Goal: Task Accomplishment & Management: Manage account settings

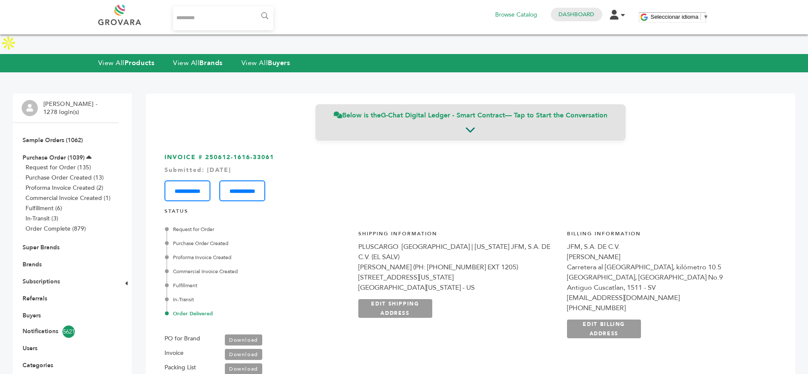
scroll to position [187, 0]
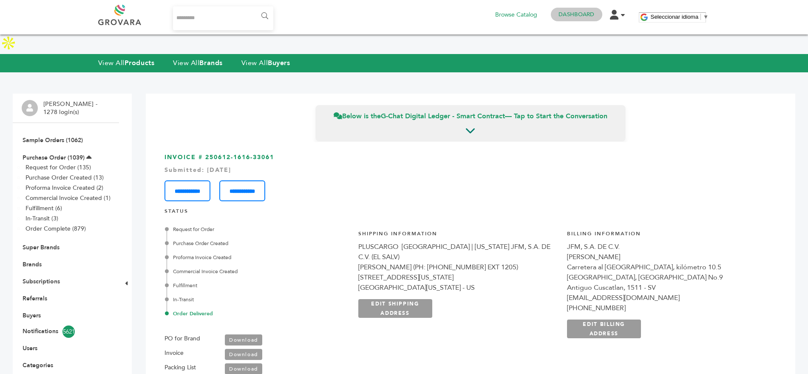
click at [583, 11] on link "Dashboard" at bounding box center [576, 15] width 36 height 8
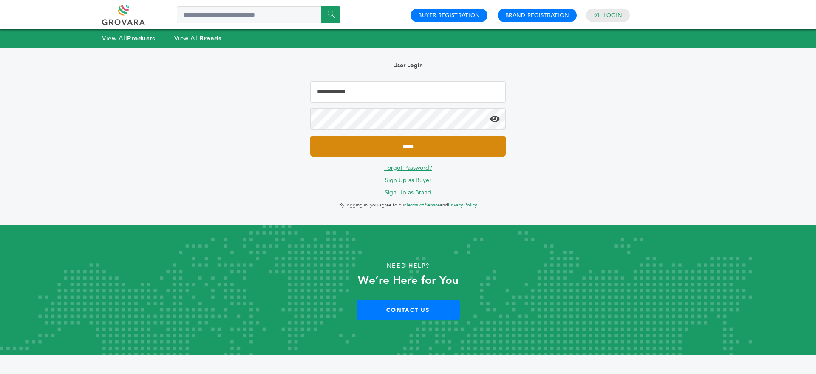
type input "**********"
click at [387, 148] on input "*****" at bounding box center [407, 146] width 195 height 21
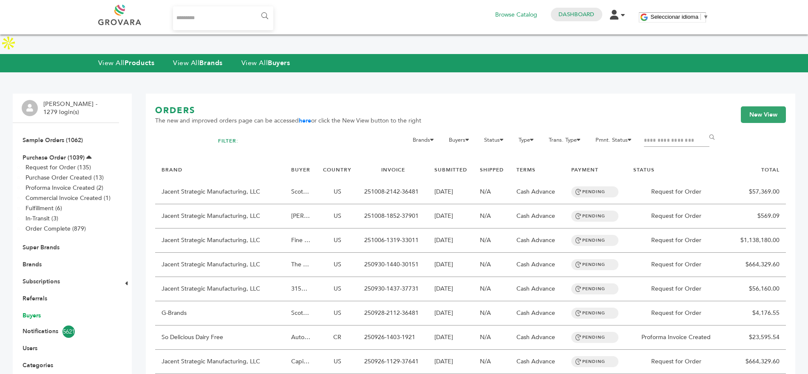
click at [34, 311] on link "Buyers" at bounding box center [32, 315] width 18 height 8
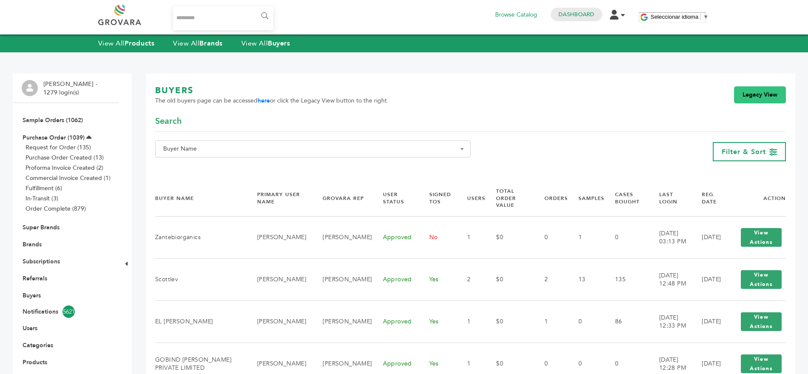
click at [745, 93] on link "Legacy View" at bounding box center [760, 94] width 52 height 17
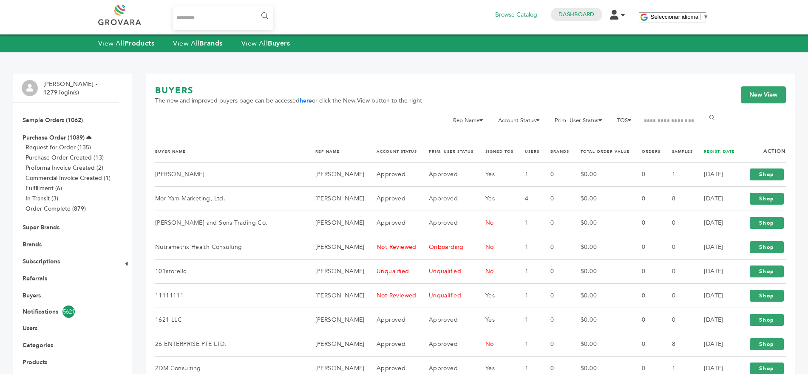
click at [712, 151] on link "REGIST. DATE" at bounding box center [719, 151] width 31 height 5
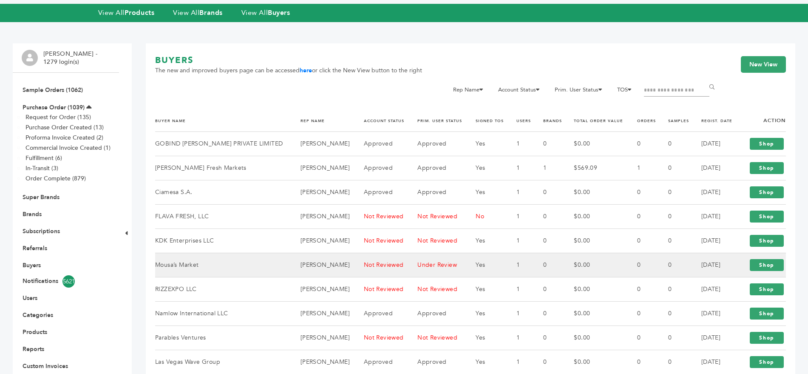
scroll to position [51, 0]
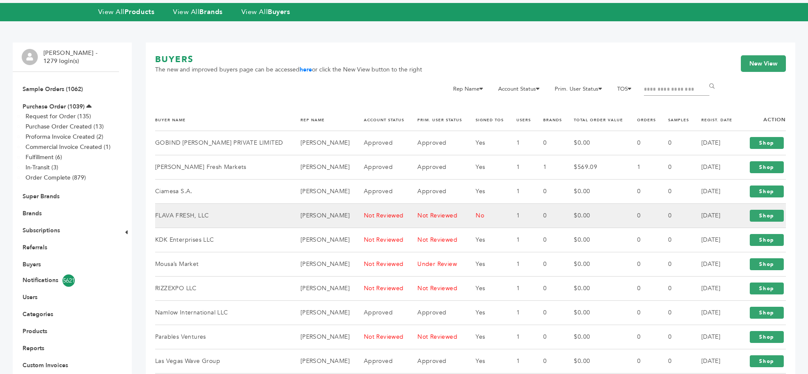
click at [205, 204] on td "FLAVA FRESH, LLC" at bounding box center [222, 216] width 135 height 24
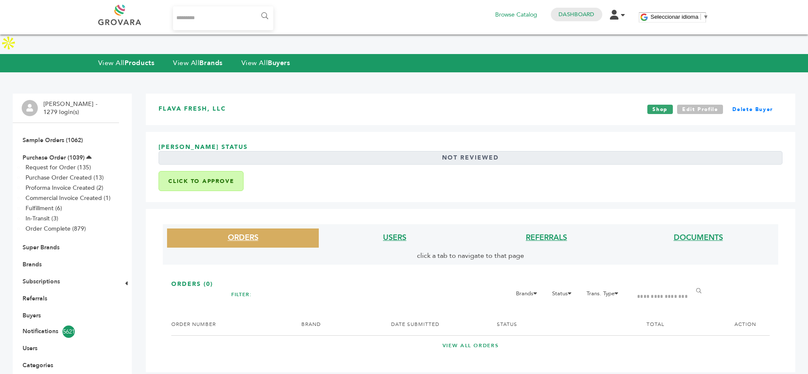
click at [705, 105] on link "Edit Profile" at bounding box center [700, 109] width 46 height 9
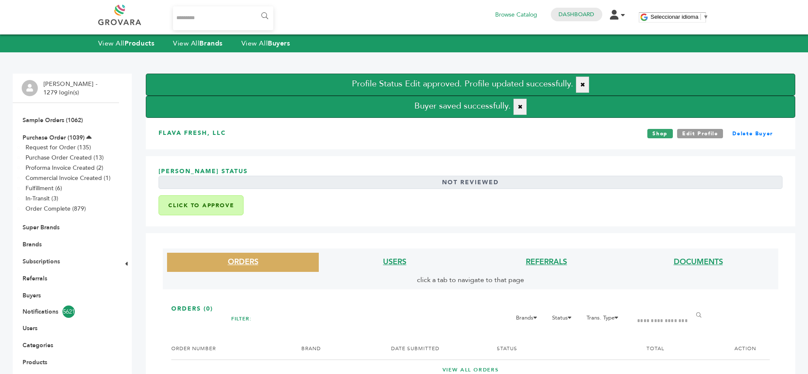
scroll to position [72, 0]
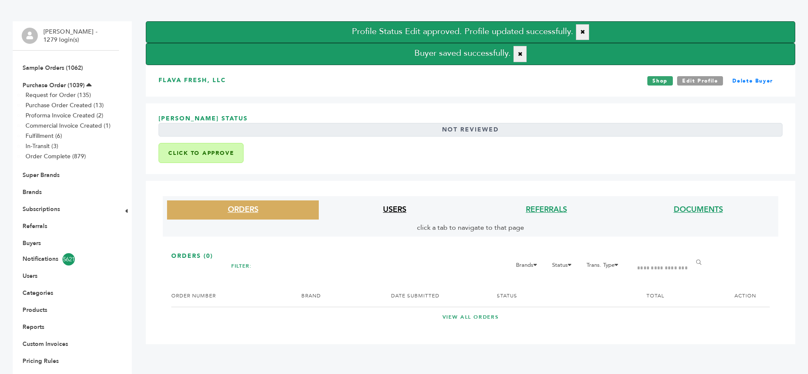
click at [398, 204] on link "USERS" at bounding box center [394, 209] width 23 height 11
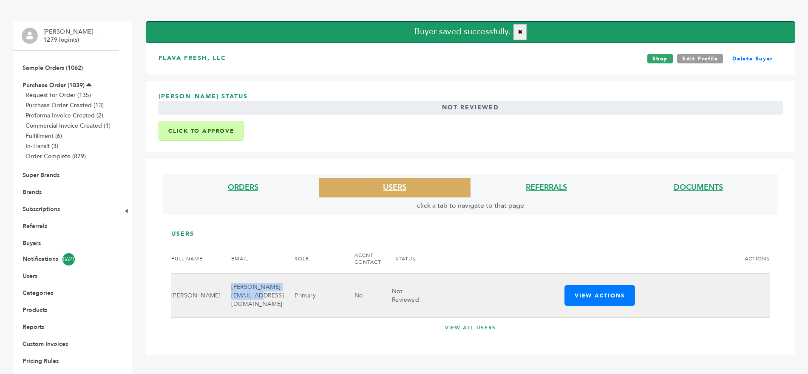
drag, startPoint x: 276, startPoint y: 278, endPoint x: 212, endPoint y: 285, distance: 64.5
click at [221, 285] on td "charles@flavafresh.com" at bounding box center [252, 295] width 63 height 44
copy td "charles@flavafresh.com"
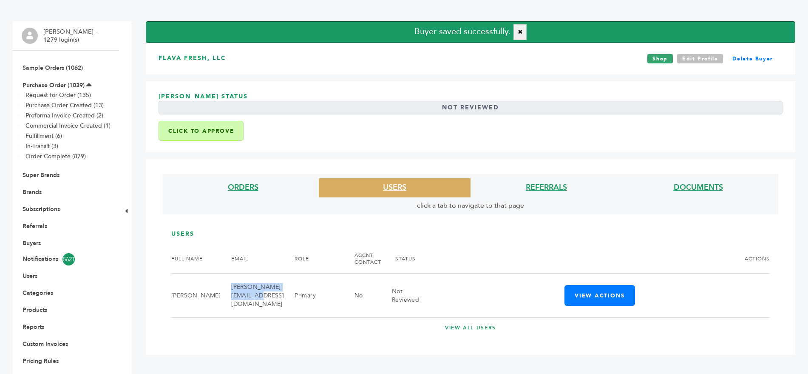
click at [691, 54] on link "Edit Profile" at bounding box center [700, 58] width 46 height 9
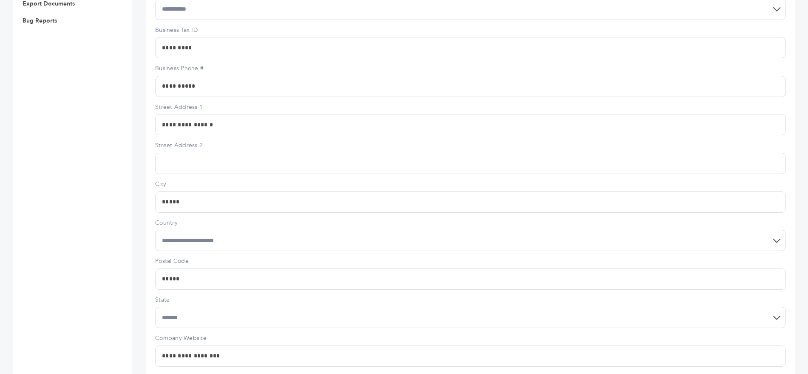
scroll to position [464, 0]
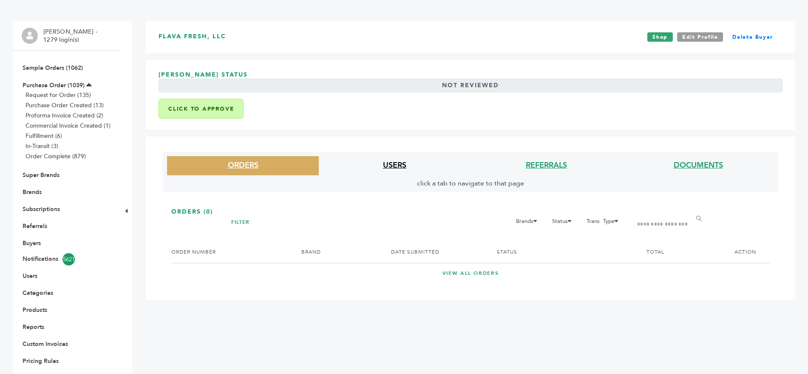
click at [394, 160] on link "USERS" at bounding box center [394, 165] width 23 height 11
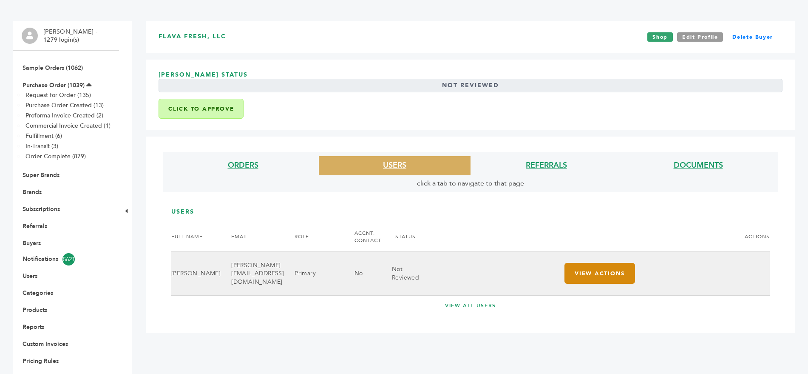
click at [591, 263] on button "View Actions" at bounding box center [599, 273] width 71 height 21
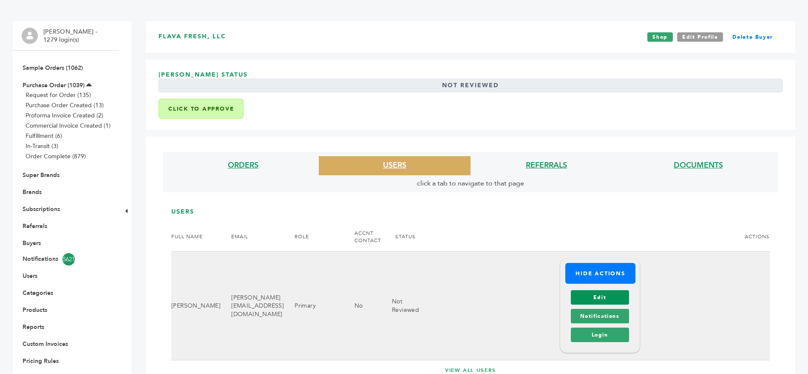
click at [597, 290] on link "Edit" at bounding box center [600, 297] width 58 height 14
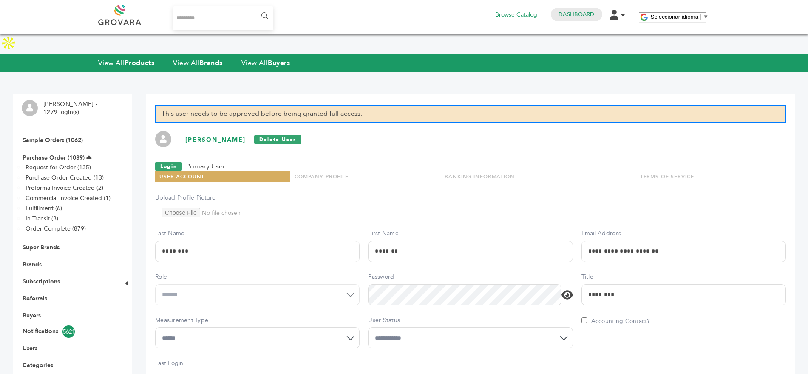
click at [421, 327] on select "**********" at bounding box center [470, 337] width 204 height 21
select select "*"
click at [368, 327] on select "**********" at bounding box center [470, 337] width 204 height 21
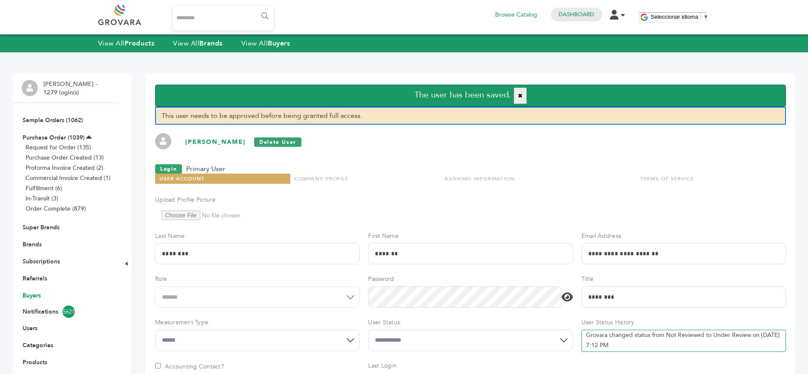
click at [35, 293] on link "Buyers" at bounding box center [32, 295] width 18 height 8
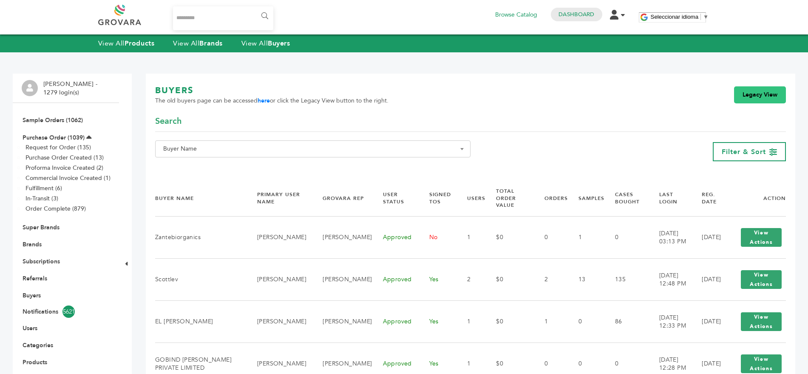
click at [743, 91] on link "Legacy View" at bounding box center [760, 94] width 52 height 17
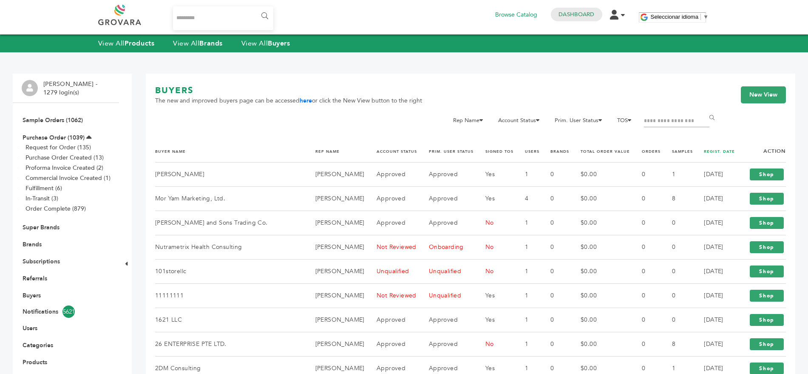
click at [711, 153] on link "REGIST. DATE" at bounding box center [719, 151] width 31 height 5
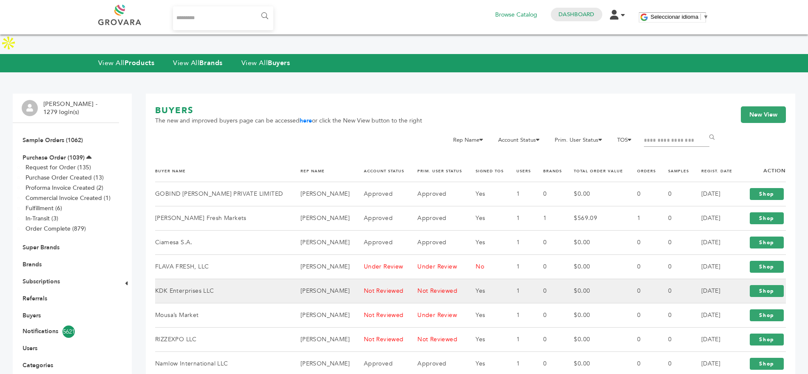
click at [339, 279] on td "[PERSON_NAME]" at bounding box center [321, 291] width 63 height 24
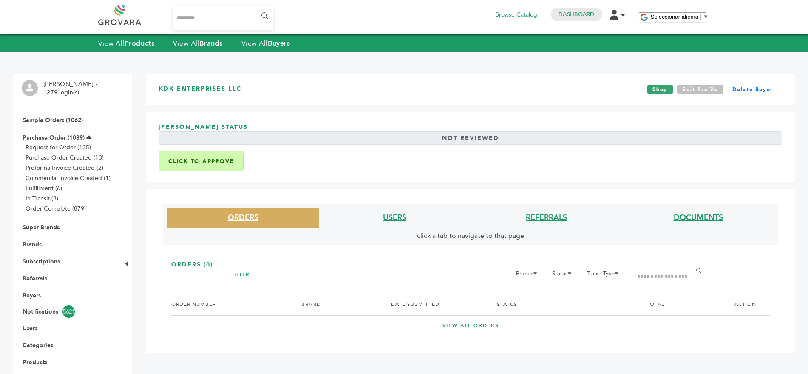
click at [705, 89] on link "Edit Profile" at bounding box center [700, 89] width 46 height 9
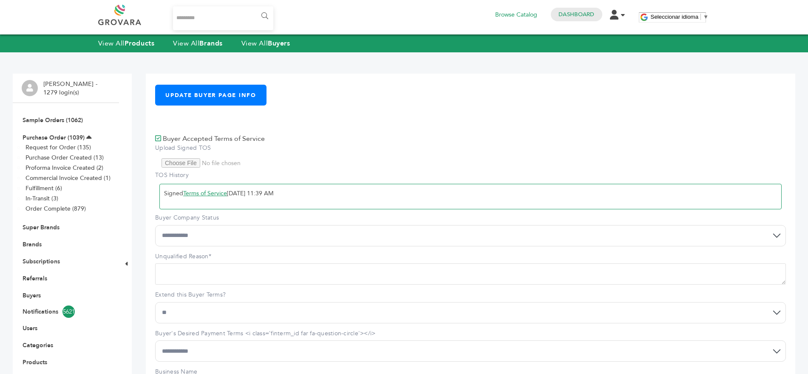
click at [236, 237] on select "**********" at bounding box center [470, 235] width 631 height 21
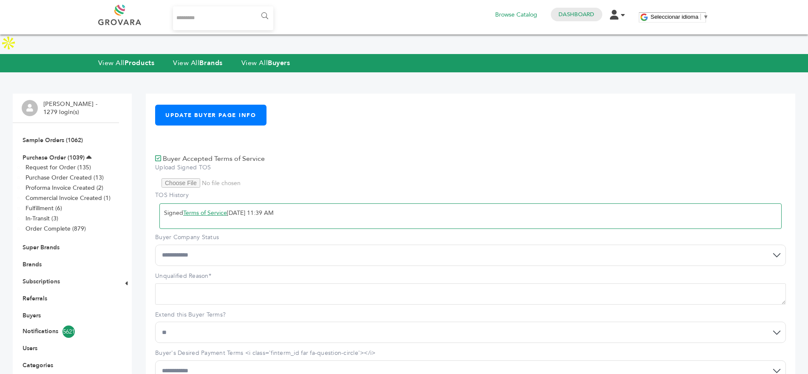
select select "*"
click at [155, 244] on select "**********" at bounding box center [470, 254] width 631 height 21
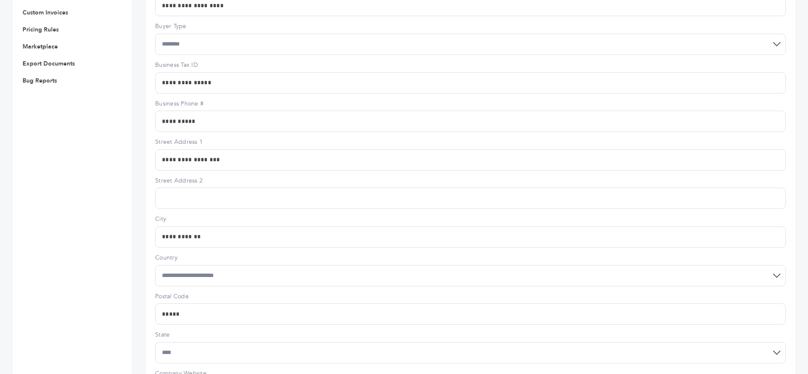
scroll to position [652, 0]
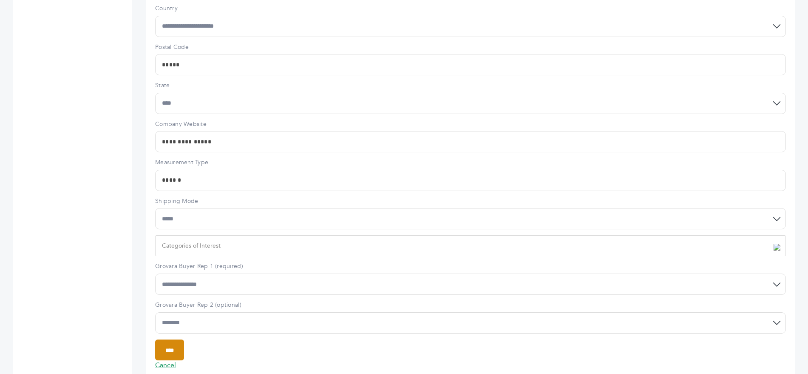
click at [172, 339] on input "****" at bounding box center [169, 349] width 29 height 21
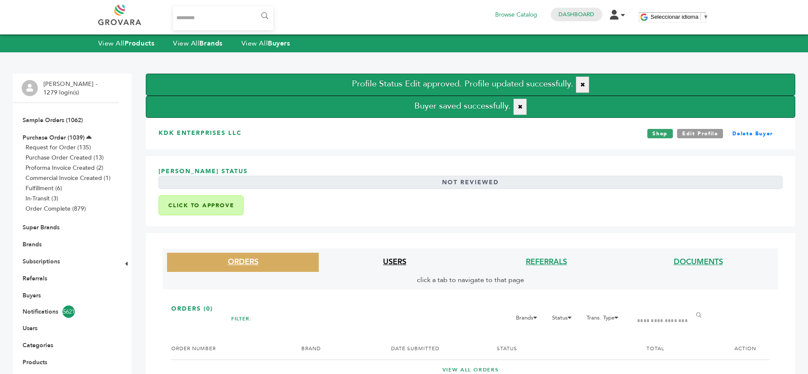
click at [388, 263] on link "USERS" at bounding box center [394, 261] width 23 height 11
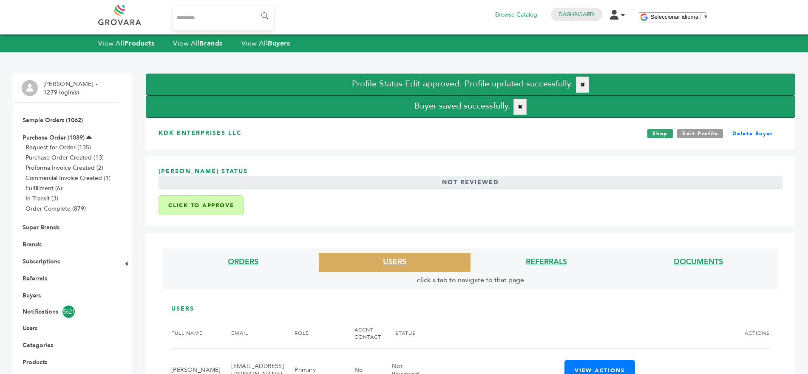
scroll to position [45, 0]
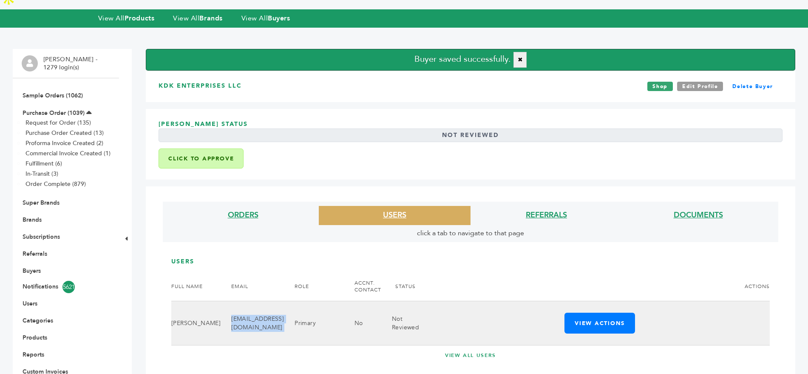
drag, startPoint x: 269, startPoint y: 306, endPoint x: 210, endPoint y: 309, distance: 59.2
click at [210, 309] on tr "[PERSON_NAME] [EMAIL_ADDRESS][DOMAIN_NAME] Primary No Not Reviewed View Actions…" at bounding box center [470, 323] width 598 height 44
copy tr "[EMAIL_ADDRESS][DOMAIN_NAME]"
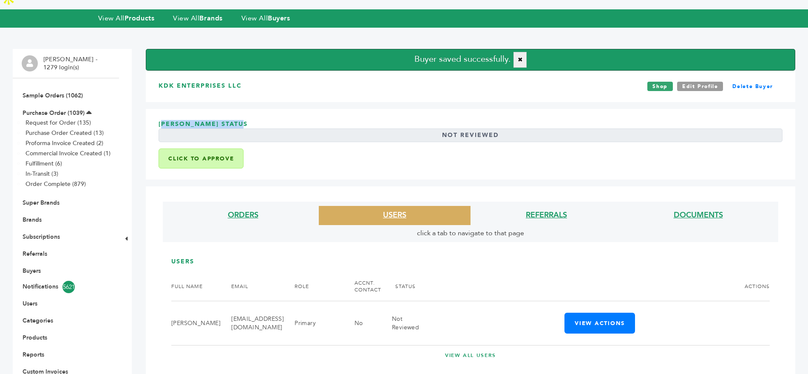
drag, startPoint x: 238, startPoint y: 102, endPoint x: 159, endPoint y: 109, distance: 78.6
click at [159, 120] on h3 "Kyle Klein Status Not Reviewed" at bounding box center [470, 134] width 624 height 28
copy h3 "Kyle Klein Status"
click at [244, 74] on div "KDK Enterprises LLC Shop Edit Profile Delete Buyer" at bounding box center [470, 86] width 649 height 31
drag, startPoint x: 244, startPoint y: 72, endPoint x: 161, endPoint y: 74, distance: 82.5
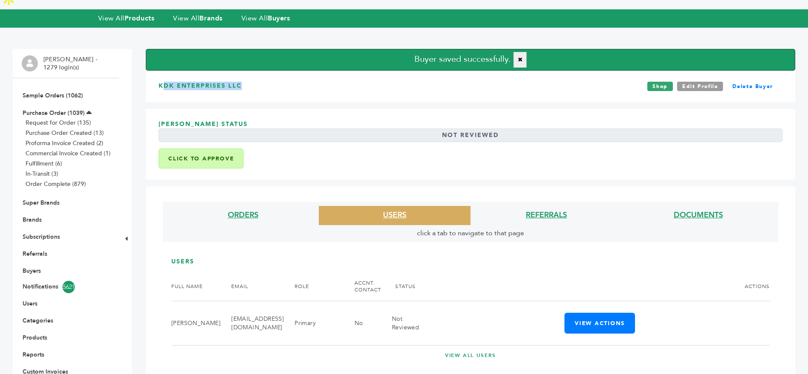
click at [161, 74] on div "KDK Enterprises LLC Shop Edit Profile Delete Buyer" at bounding box center [470, 86] width 649 height 31
copy h3 "KDK Enterprises LLC"
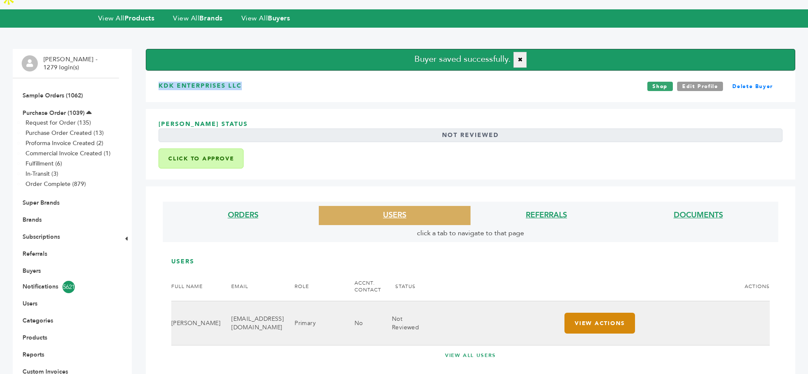
click at [586, 312] on button "View Actions" at bounding box center [599, 322] width 71 height 21
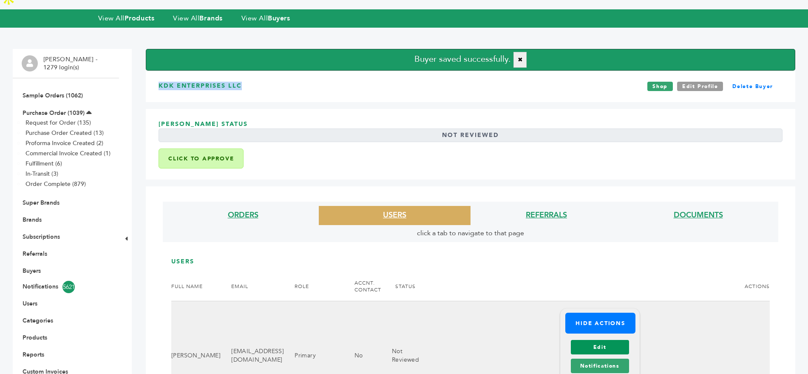
click at [590, 340] on link "Edit" at bounding box center [600, 347] width 58 height 14
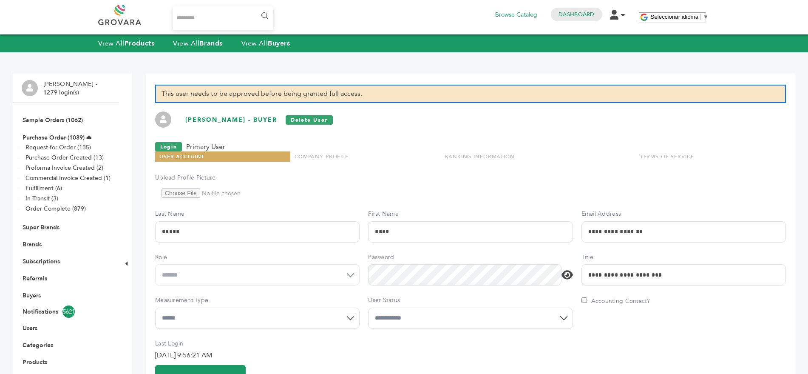
click at [427, 310] on select "**********" at bounding box center [470, 317] width 204 height 21
select select "*"
click at [368, 307] on select "**********" at bounding box center [470, 317] width 204 height 21
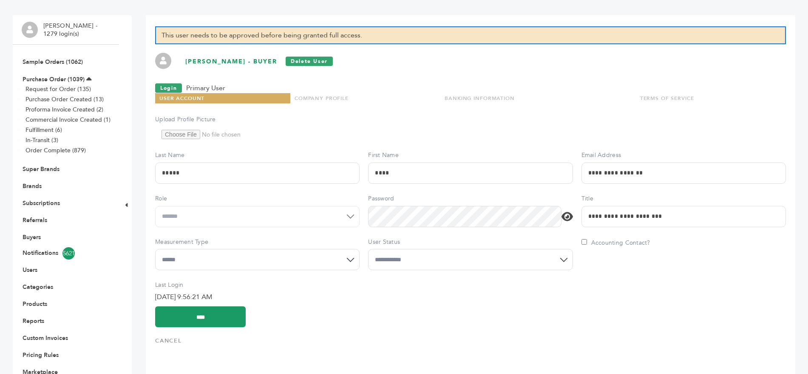
scroll to position [79, 0]
click at [220, 305] on input "****" at bounding box center [200, 315] width 91 height 21
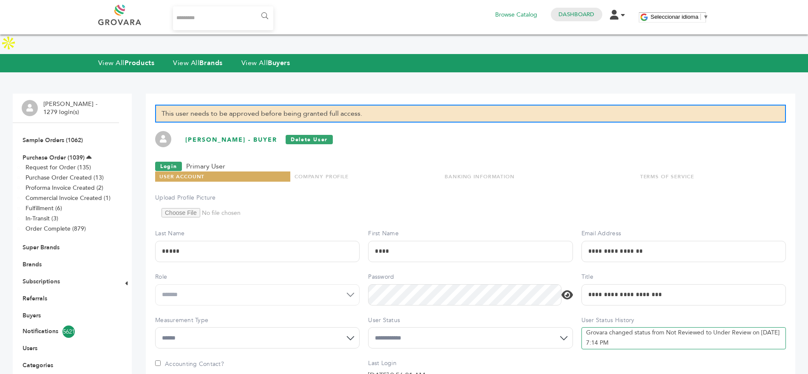
scroll to position [46, 0]
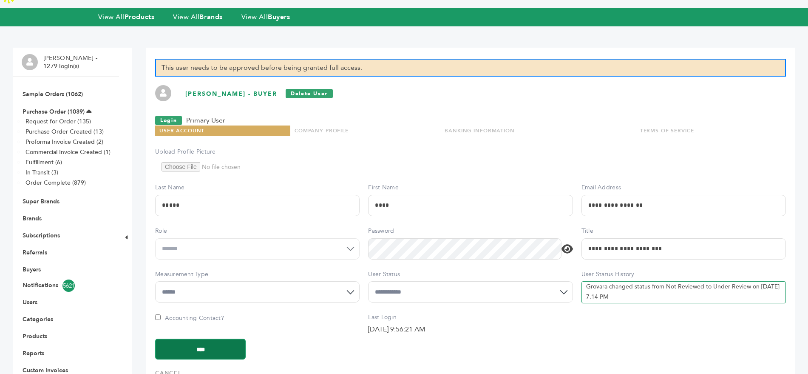
click at [223, 338] on input "****" at bounding box center [200, 348] width 91 height 21
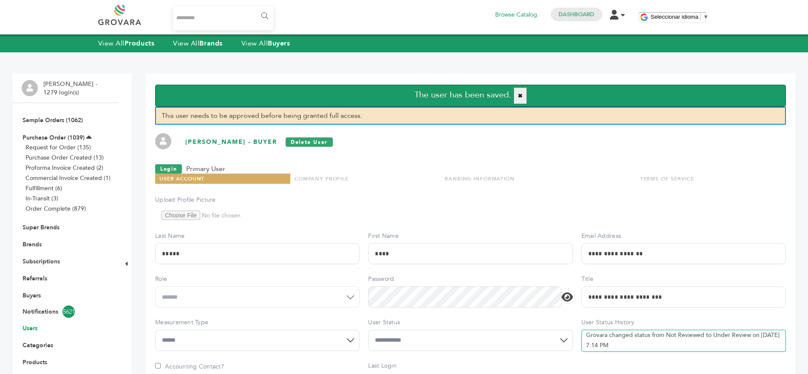
click at [30, 327] on link "Users" at bounding box center [30, 328] width 15 height 8
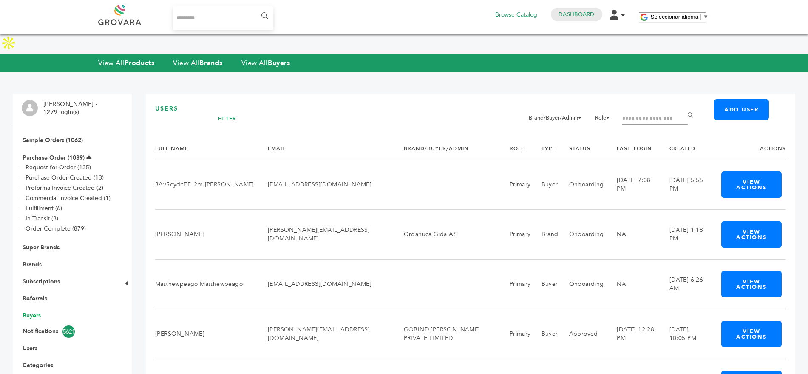
click at [27, 311] on link "Buyers" at bounding box center [32, 315] width 18 height 8
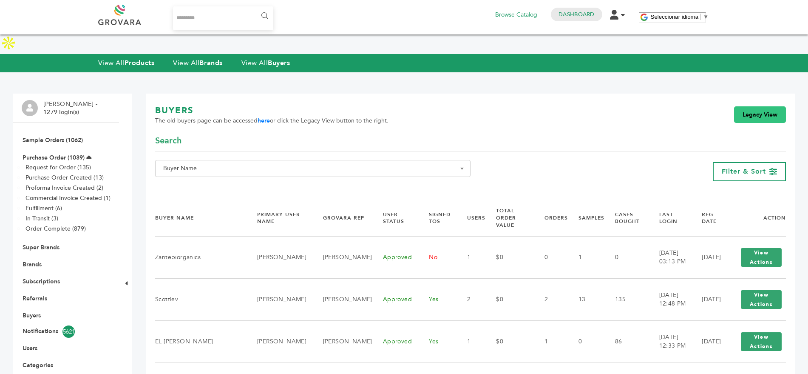
click at [755, 106] on link "Legacy View" at bounding box center [760, 114] width 52 height 17
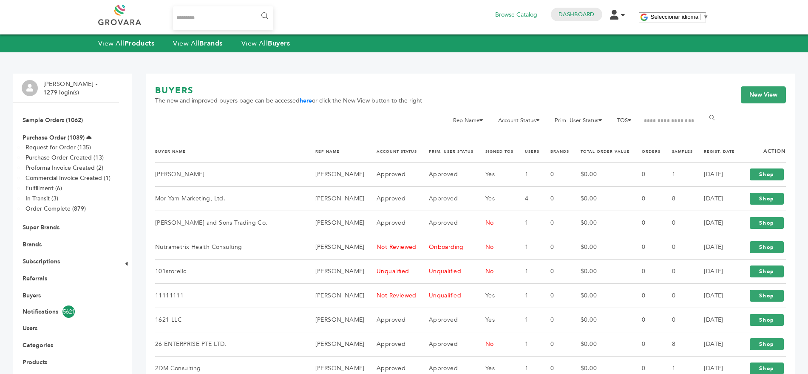
click at [713, 147] on th "REGIST. DATE" at bounding box center [714, 151] width 42 height 22
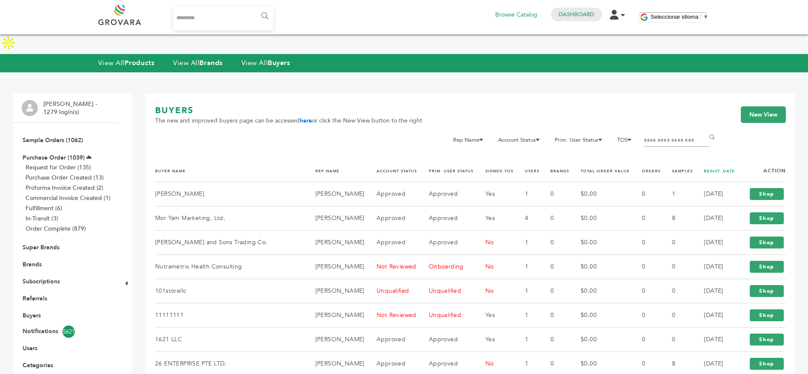
click at [704, 168] on link "REGIST. DATE" at bounding box center [719, 170] width 31 height 5
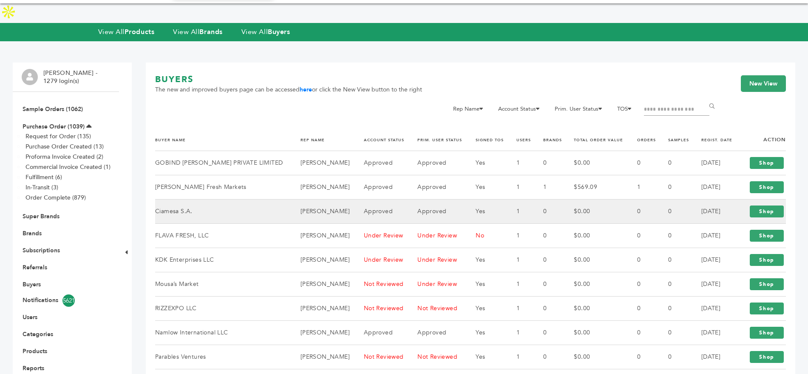
scroll to position [70, 0]
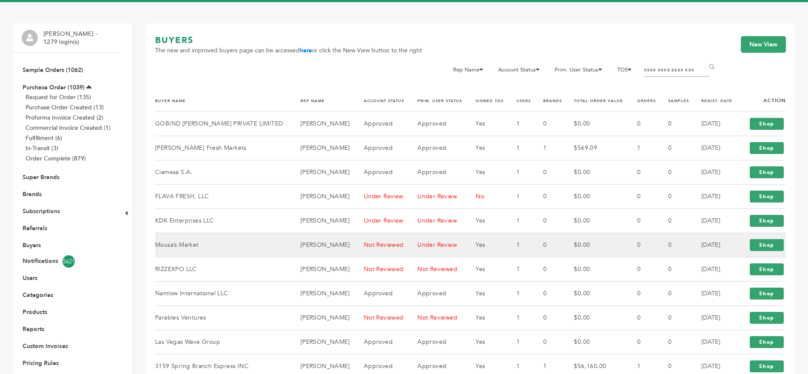
click at [192, 233] on td "Mousa’s Market" at bounding box center [222, 245] width 135 height 24
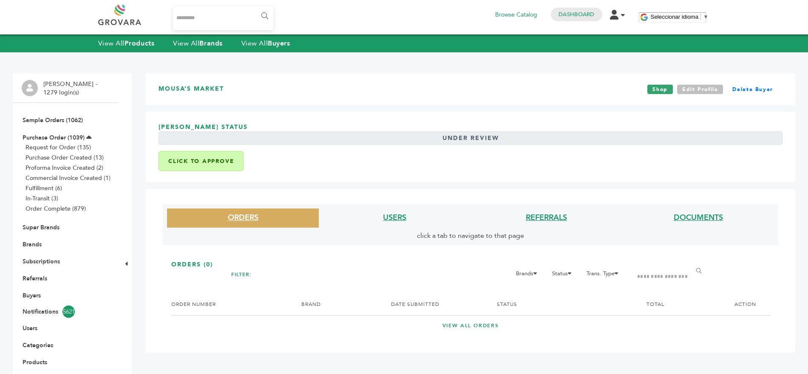
click at [703, 91] on link "Edit Profile" at bounding box center [700, 89] width 46 height 9
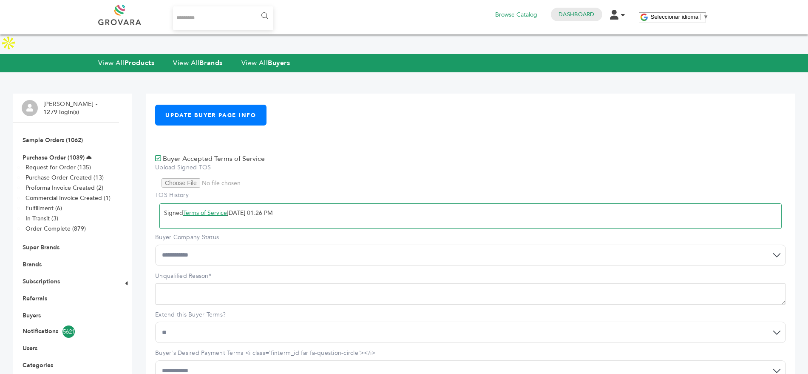
click at [202, 244] on select "**********" at bounding box center [470, 254] width 631 height 21
select select "*"
click at [155, 244] on select "**********" at bounding box center [470, 254] width 631 height 21
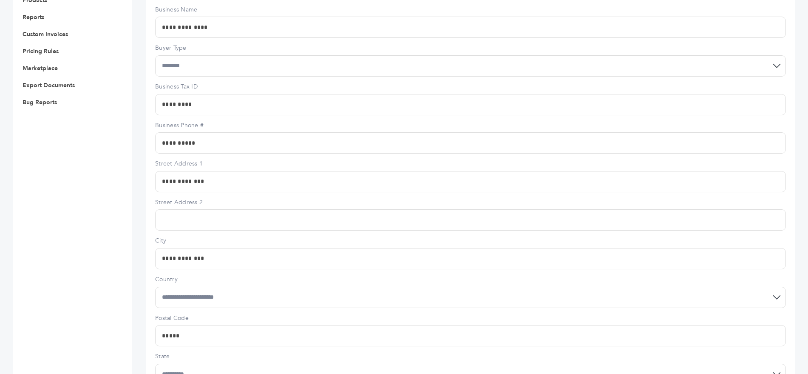
scroll to position [652, 0]
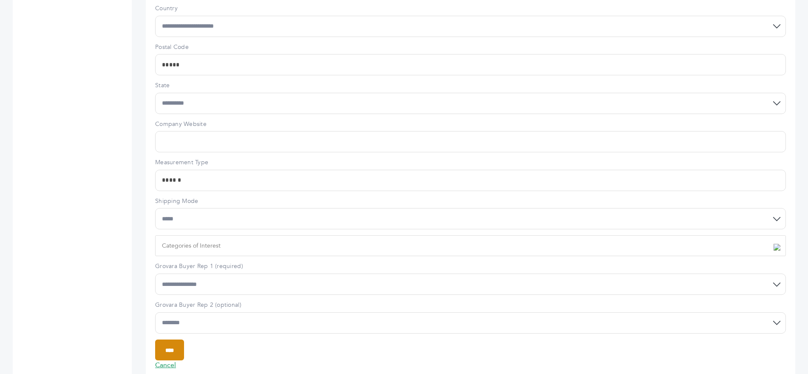
click at [169, 339] on input "****" at bounding box center [169, 349] width 29 height 21
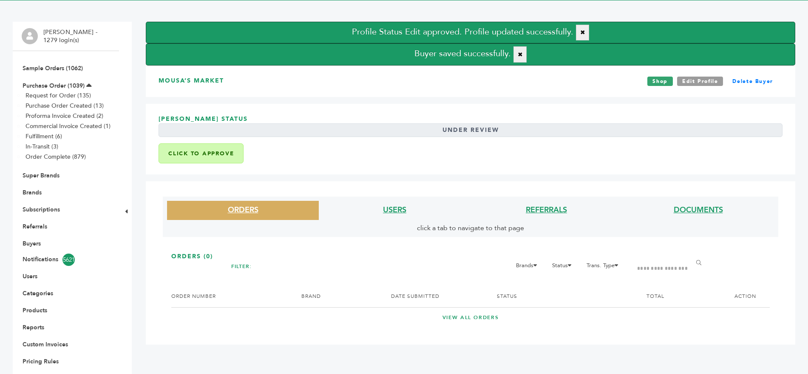
scroll to position [70, 0]
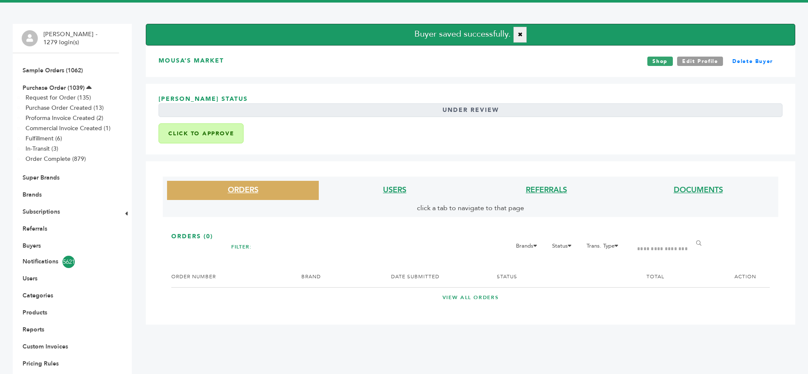
click at [387, 181] on li "USERS" at bounding box center [395, 190] width 152 height 19
click at [387, 184] on link "USERS" at bounding box center [394, 189] width 23 height 11
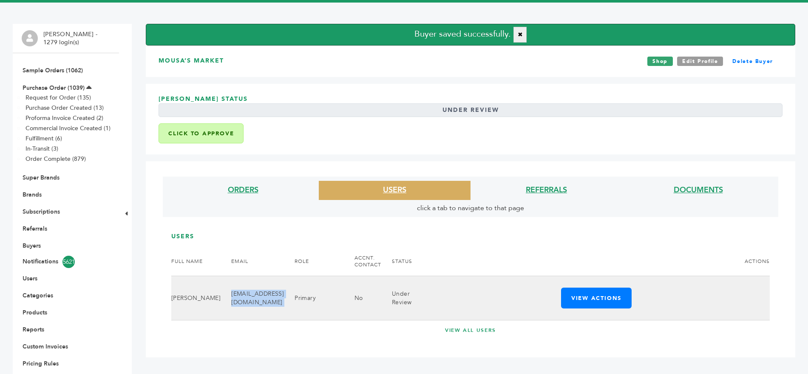
drag, startPoint x: 295, startPoint y: 278, endPoint x: 211, endPoint y: 287, distance: 85.1
click at [211, 287] on tr "[PERSON_NAME] [PERSON_NAME][EMAIL_ADDRESS][DOMAIN_NAME] Primary No Under Review…" at bounding box center [470, 298] width 598 height 44
copy tr "[EMAIL_ADDRESS][DOMAIN_NAME]"
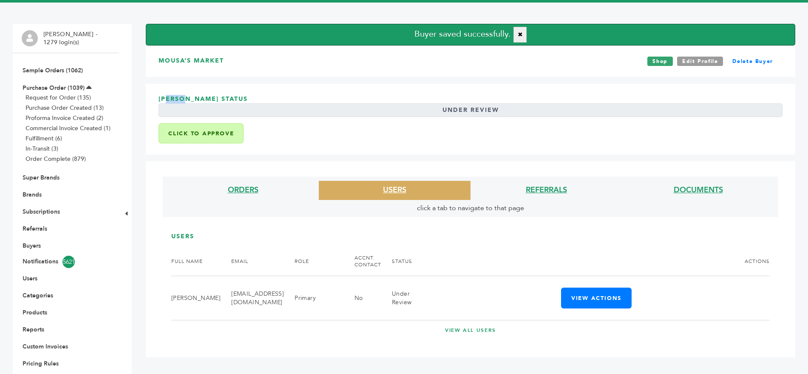
drag, startPoint x: 184, startPoint y: 80, endPoint x: 163, endPoint y: 81, distance: 20.8
click at [163, 95] on h3 "[PERSON_NAME] Status Under Review" at bounding box center [470, 109] width 624 height 28
copy h3 "Mousa"
click at [204, 57] on h3 "Mousa’s Market" at bounding box center [190, 61] width 65 height 9
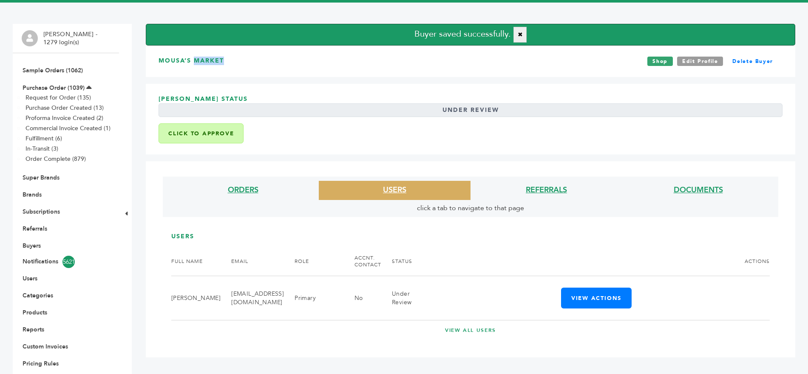
click at [204, 57] on h3 "Mousa’s Market" at bounding box center [190, 61] width 65 height 9
copy div "Mousa’s Market"
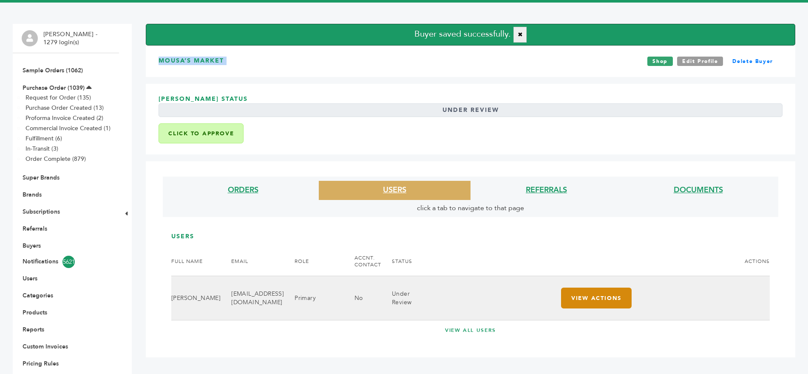
click at [595, 287] on button "View Actions" at bounding box center [596, 297] width 71 height 21
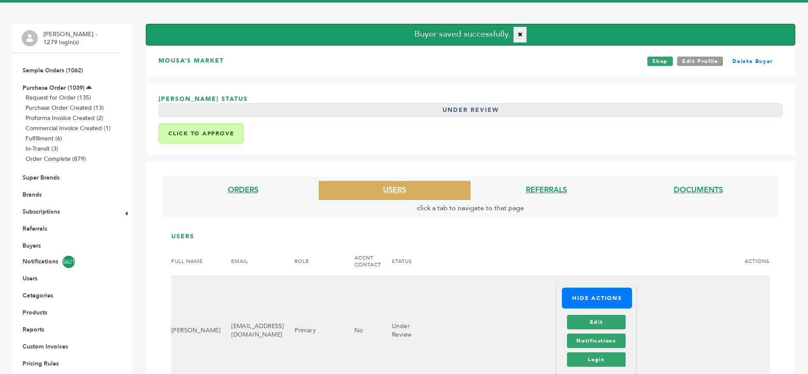
click at [600, 312] on div "Edit Notifications Login" at bounding box center [596, 340] width 62 height 56
click at [595, 314] on link "Edit" at bounding box center [596, 321] width 58 height 14
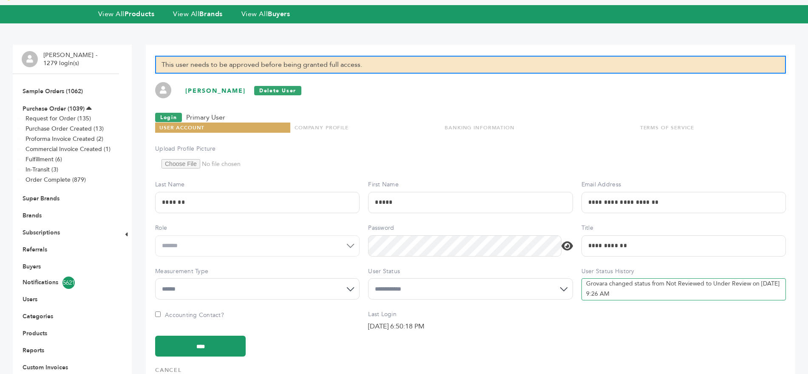
scroll to position [49, 0]
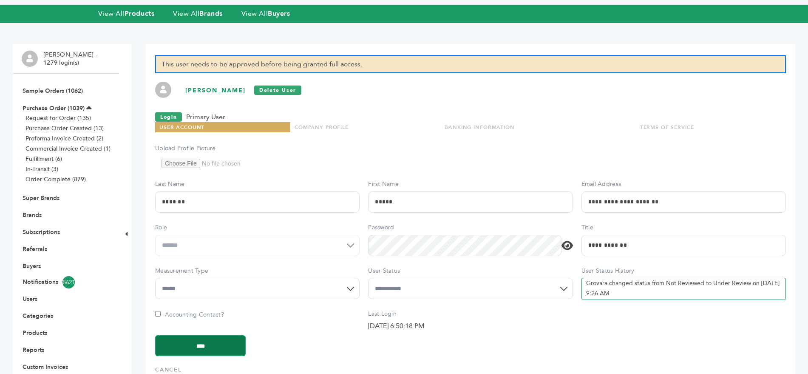
click at [216, 335] on input "****" at bounding box center [200, 345] width 91 height 21
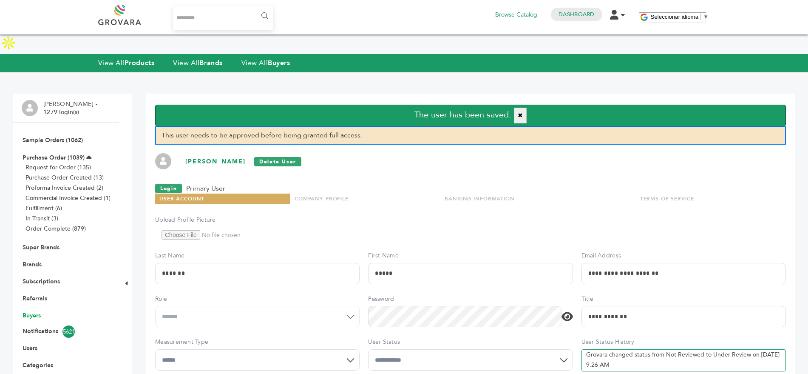
click at [34, 311] on link "Buyers" at bounding box center [32, 315] width 18 height 8
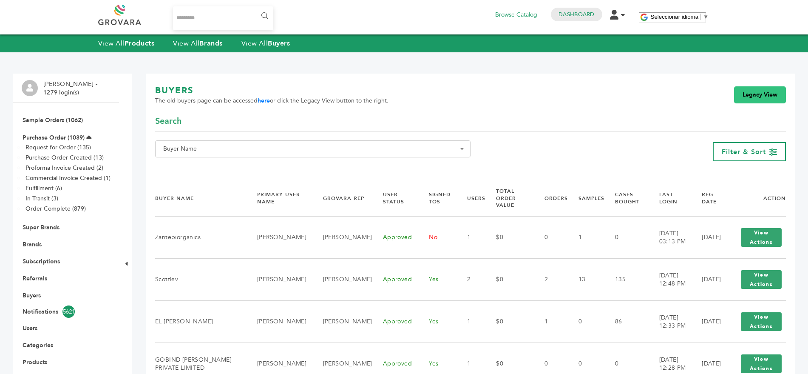
click at [759, 100] on link "Legacy View" at bounding box center [760, 94] width 52 height 17
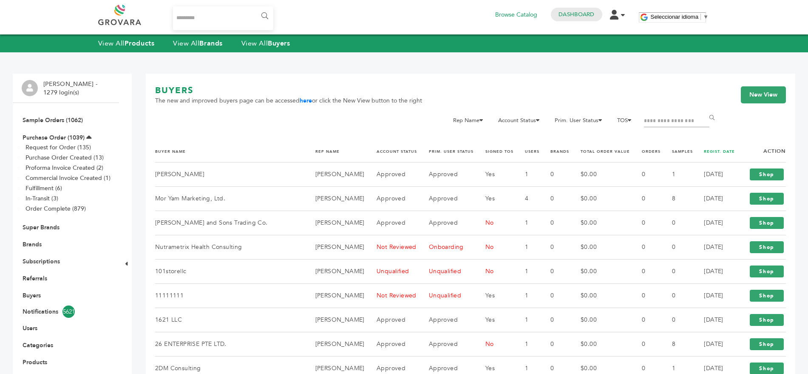
click at [712, 151] on link "REGIST. DATE" at bounding box center [719, 151] width 31 height 5
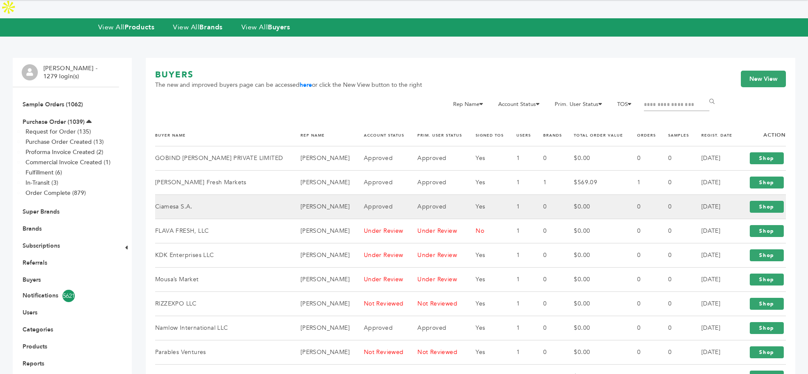
scroll to position [36, 0]
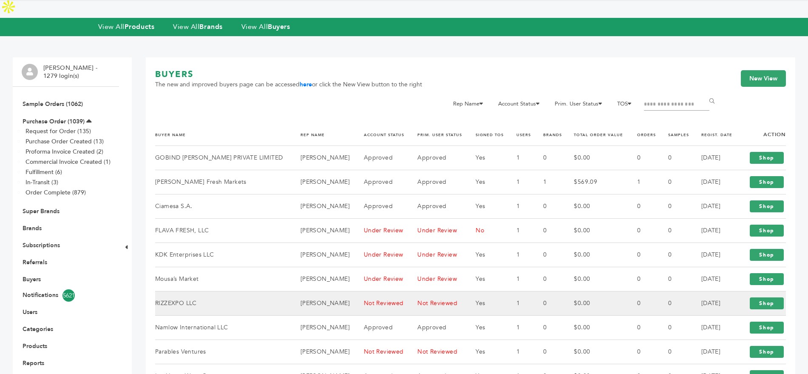
click at [195, 291] on td "RIZZEXPO LLC" at bounding box center [222, 303] width 135 height 24
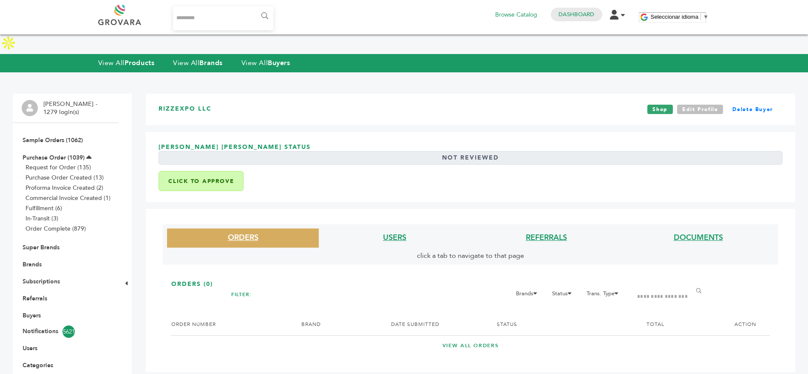
click at [701, 105] on link "Edit Profile" at bounding box center [700, 109] width 46 height 9
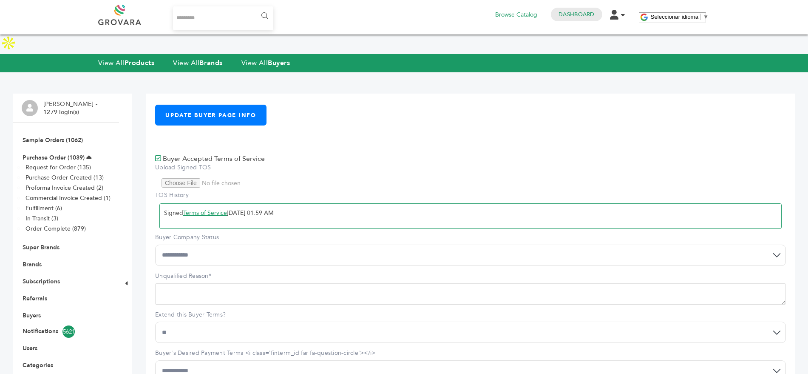
click at [220, 244] on select "**********" at bounding box center [470, 254] width 631 height 21
select select "*"
click at [155, 244] on select "**********" at bounding box center [470, 254] width 631 height 21
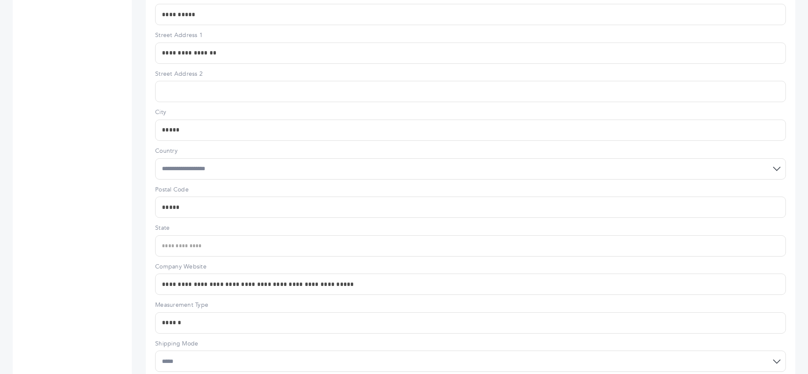
scroll to position [603, 0]
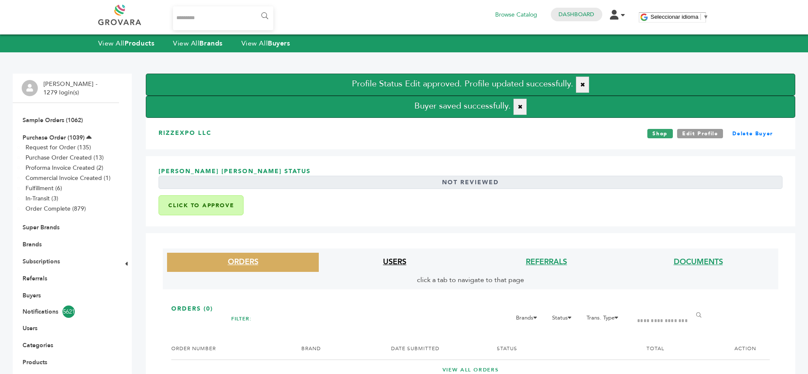
click at [399, 267] on link "USERS" at bounding box center [394, 261] width 23 height 11
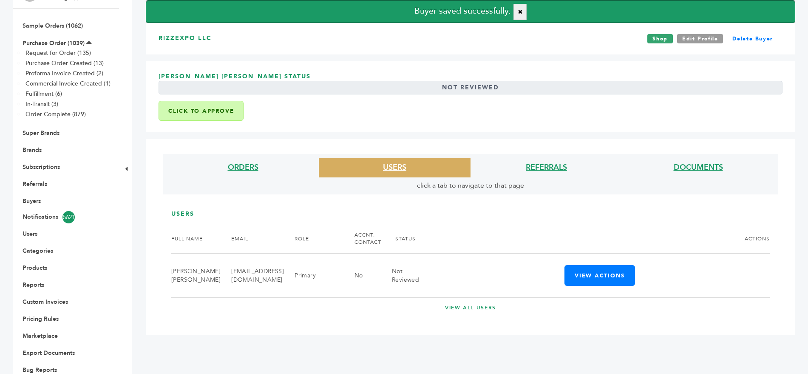
scroll to position [120, 0]
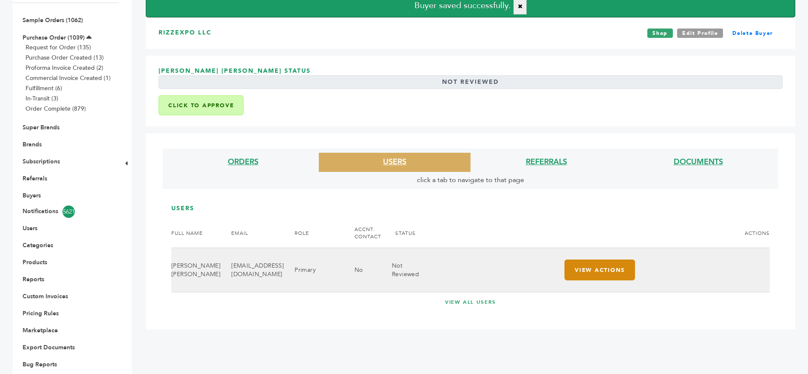
click at [596, 259] on button "View Actions" at bounding box center [599, 269] width 71 height 21
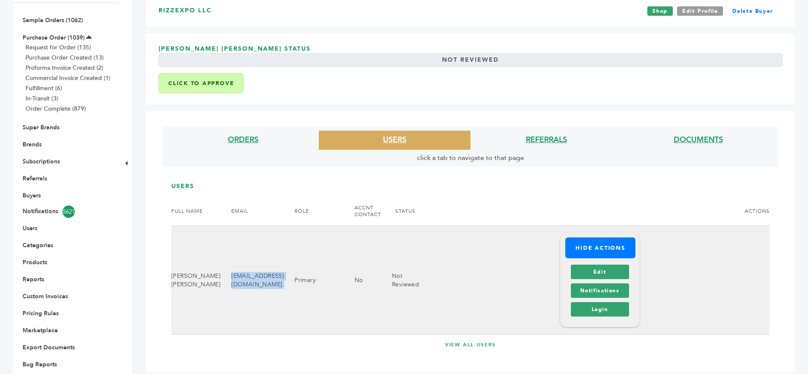
drag, startPoint x: 302, startPoint y: 263, endPoint x: 214, endPoint y: 273, distance: 88.0
click at [214, 273] on tr "[PERSON_NAME] [PERSON_NAME] [EMAIL_ADDRESS][DOMAIN_NAME] Primary No Not Reviewe…" at bounding box center [470, 280] width 598 height 109
copy tr "expo2025uaeshop@gmail.com"
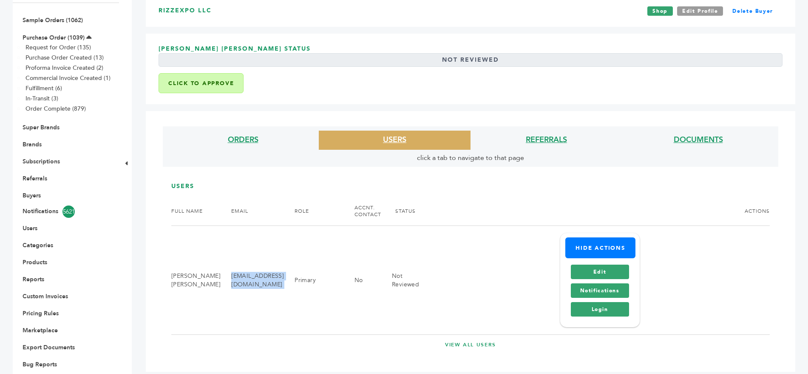
scroll to position [0, 0]
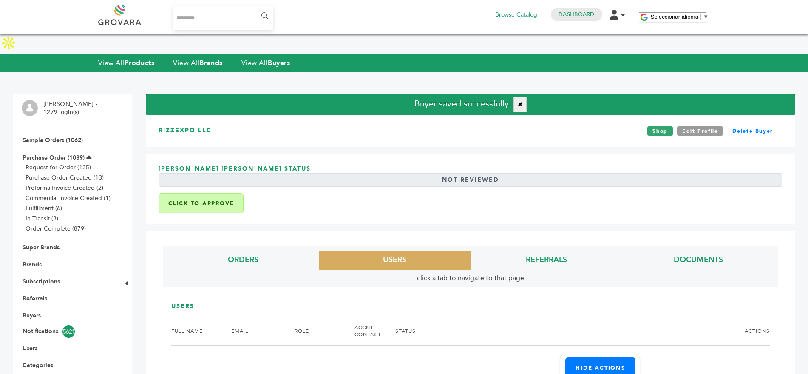
click at [192, 126] on h3 "RIZZEXPO LLC" at bounding box center [184, 130] width 53 height 9
copy div "RIZZEXPO LLC"
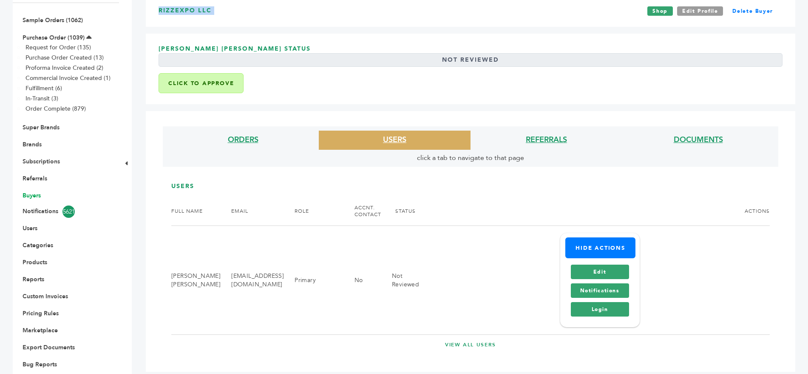
click at [34, 191] on link "Buyers" at bounding box center [32, 195] width 18 height 8
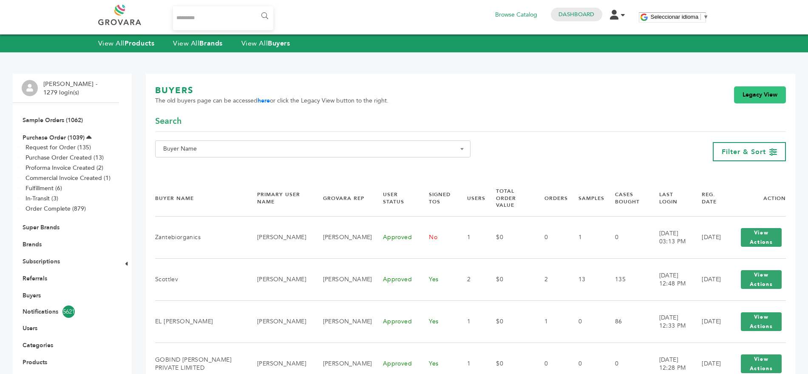
click at [755, 95] on link "Legacy View" at bounding box center [760, 94] width 52 height 17
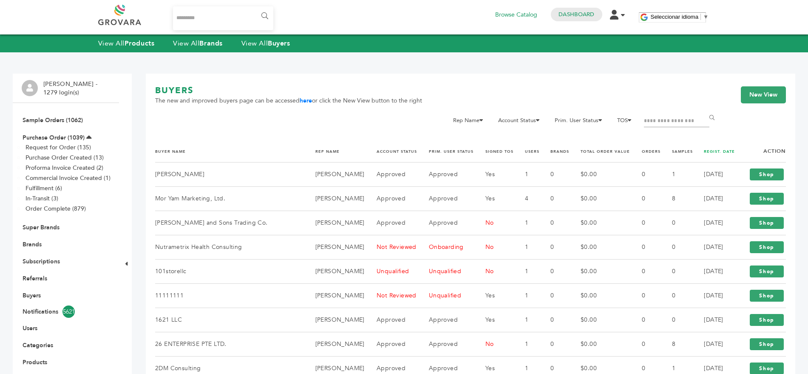
click at [711, 151] on link "REGIST. DATE" at bounding box center [719, 151] width 31 height 5
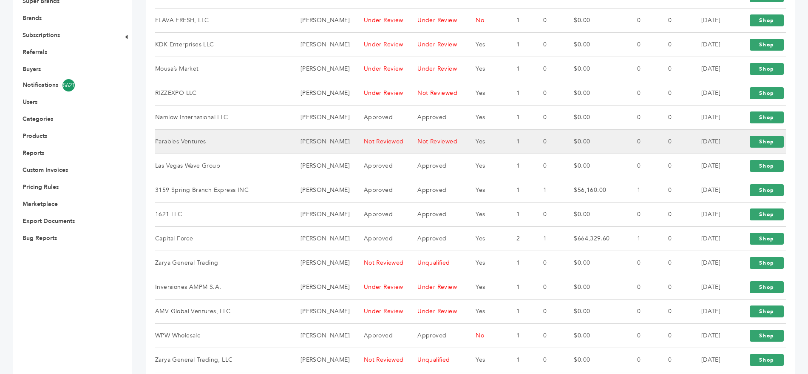
scroll to position [247, 0]
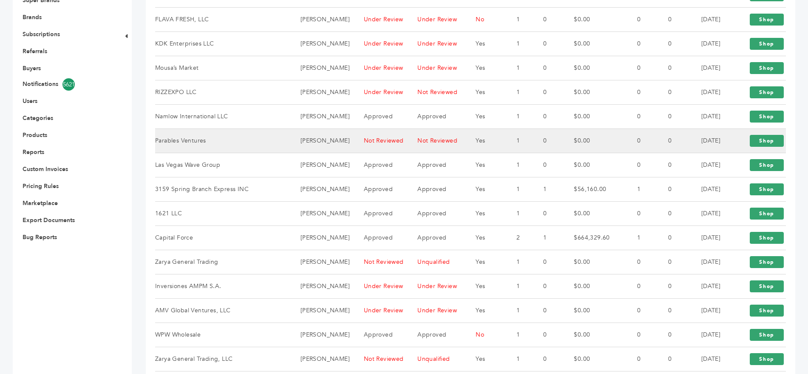
click at [217, 130] on td "Parables Ventures" at bounding box center [222, 141] width 135 height 24
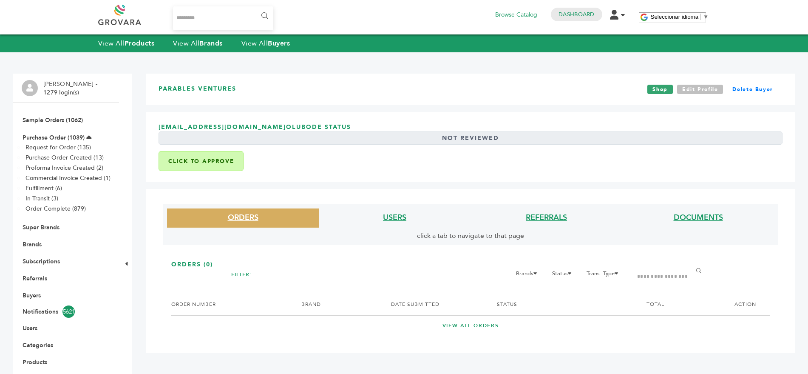
click at [694, 90] on link "Edit Profile" at bounding box center [700, 89] width 46 height 9
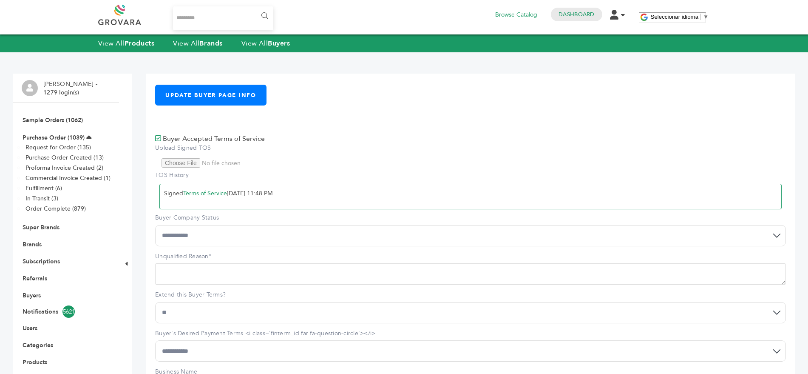
click at [243, 243] on select "**********" at bounding box center [470, 235] width 631 height 21
select select "*"
click at [155, 225] on select "**********" at bounding box center [470, 235] width 631 height 21
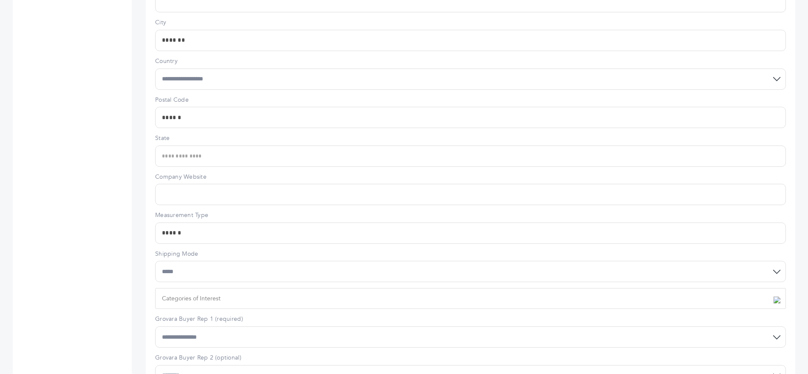
scroll to position [652, 0]
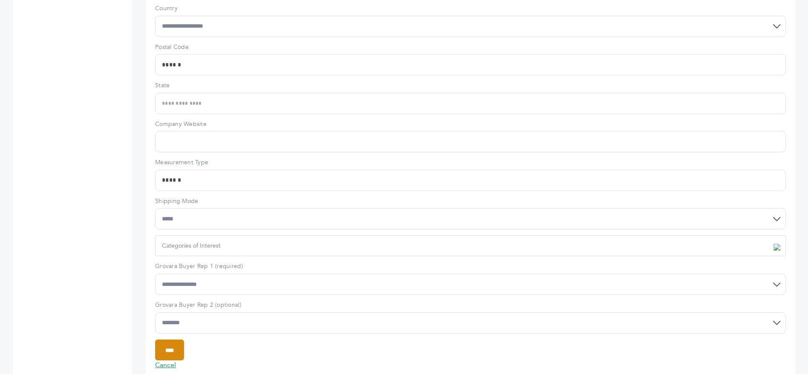
click at [184, 339] on input "****" at bounding box center [169, 349] width 29 height 21
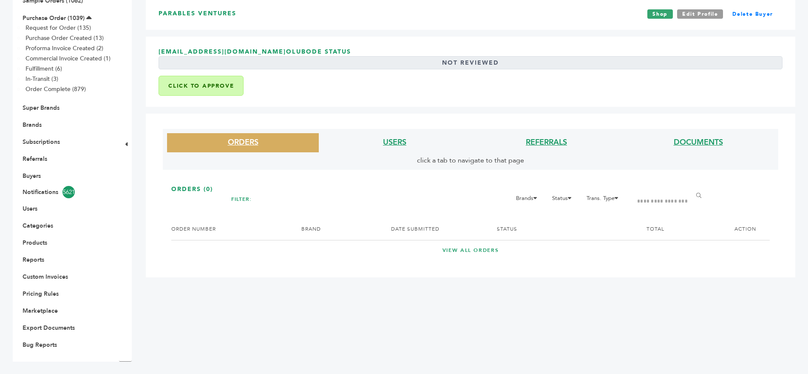
scroll to position [120, 0]
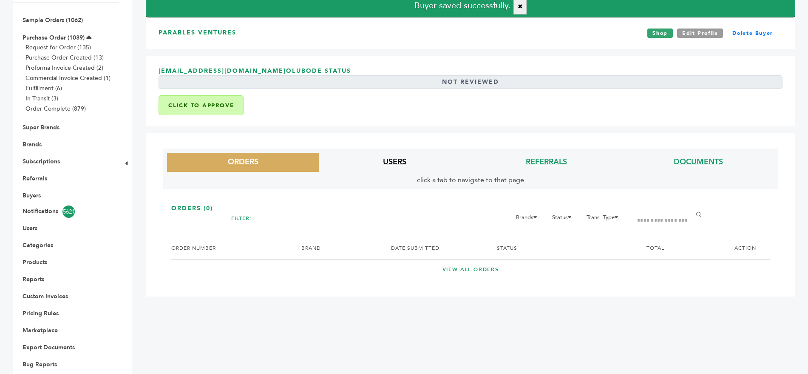
click at [395, 156] on link "USERS" at bounding box center [394, 161] width 23 height 11
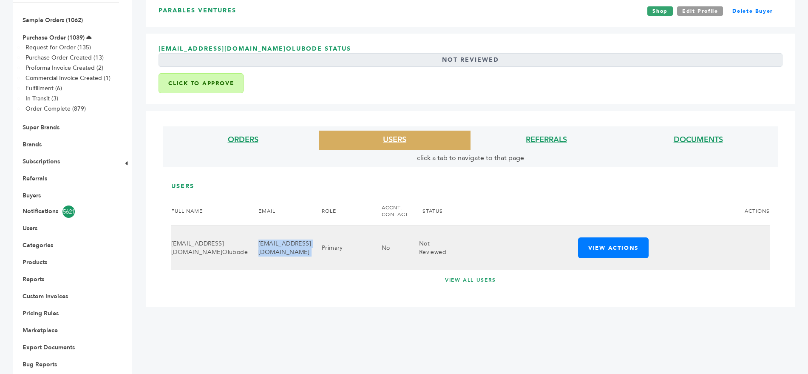
drag, startPoint x: 294, startPoint y: 229, endPoint x: 240, endPoint y: 232, distance: 54.5
click at [240, 232] on tr "hills_cc@yahoo.com Olubode hills_cc@yahoo.com Primary No Not Reviewed View Acti…" at bounding box center [470, 248] width 598 height 44
copy tr "hills_cc@yahoo.com"
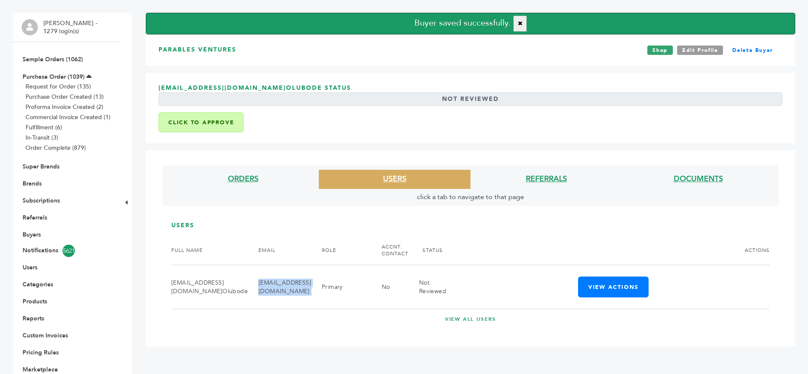
scroll to position [83, 0]
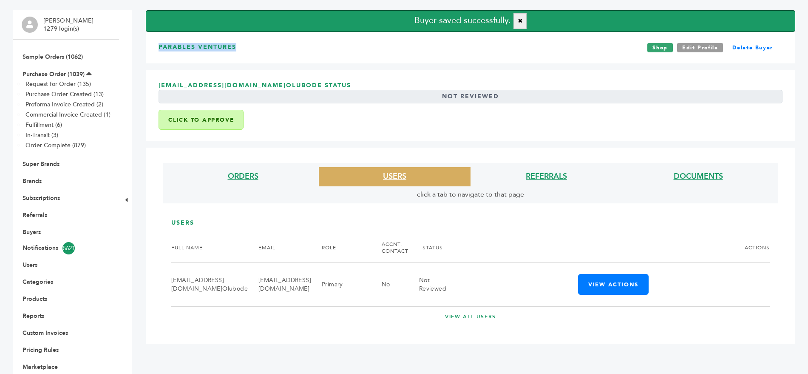
drag, startPoint x: 245, startPoint y: 25, endPoint x: 160, endPoint y: 30, distance: 84.7
click at [160, 32] on div "Parables Ventures Shop Edit Profile Delete Buyer" at bounding box center [470, 47] width 649 height 31
copy h3 "Parables Ventures"
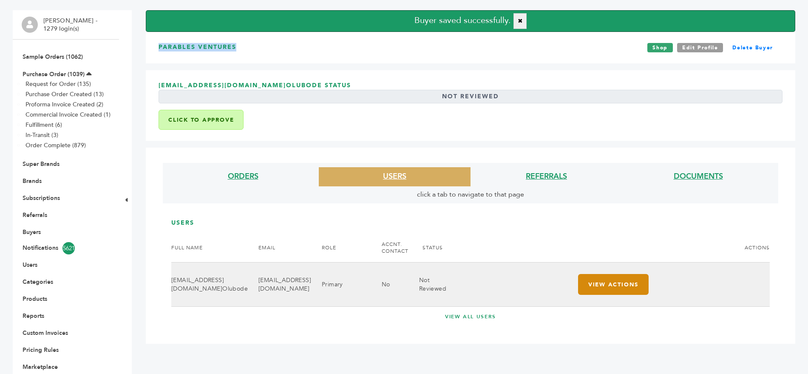
click at [624, 274] on button "View Actions" at bounding box center [613, 284] width 71 height 21
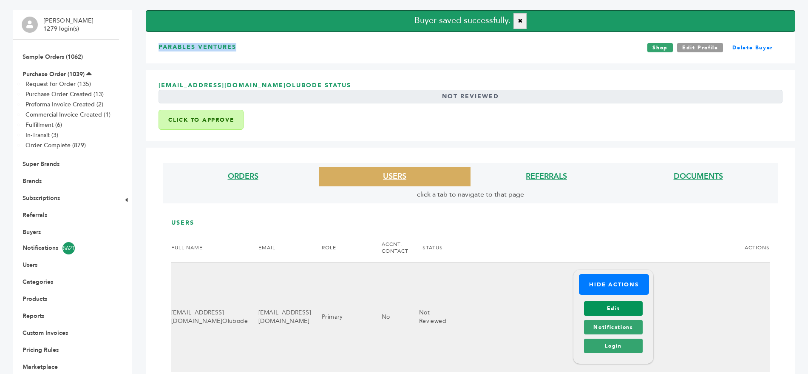
click at [596, 301] on link "Edit" at bounding box center [613, 308] width 58 height 14
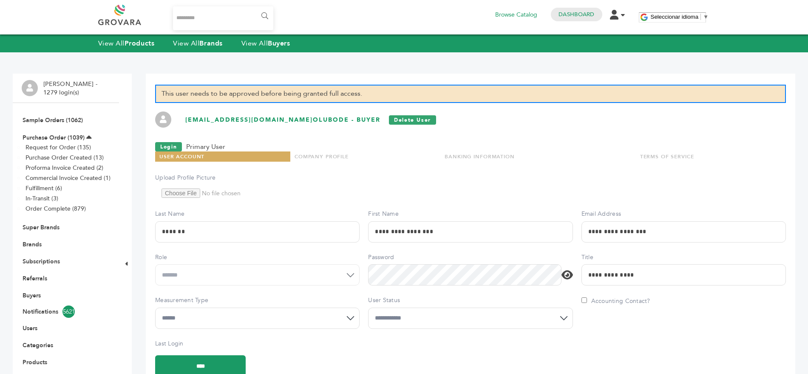
click at [407, 314] on select "**********" at bounding box center [470, 317] width 204 height 21
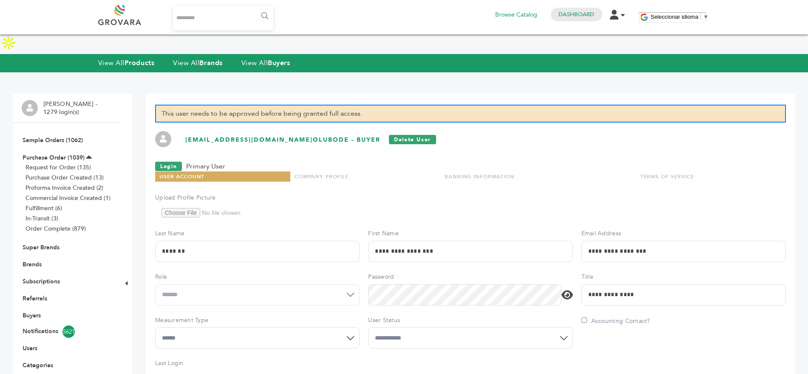
select select "*"
click at [368, 327] on select "**********" at bounding box center [470, 337] width 204 height 21
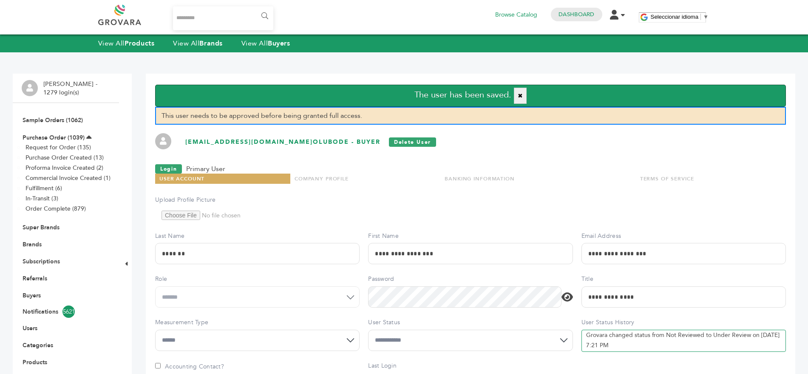
scroll to position [99, 0]
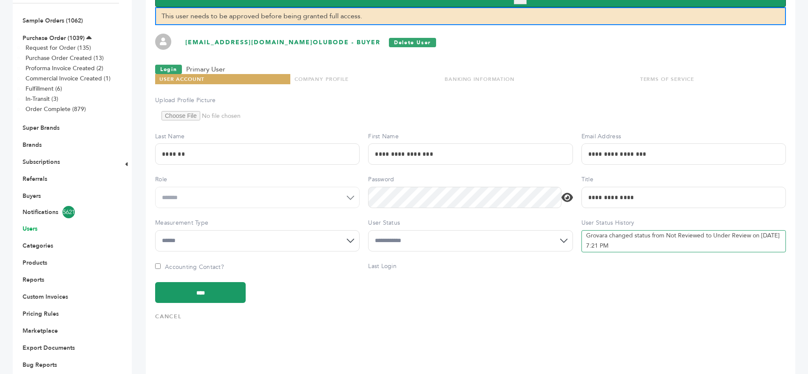
click at [31, 230] on link "Users" at bounding box center [30, 228] width 15 height 8
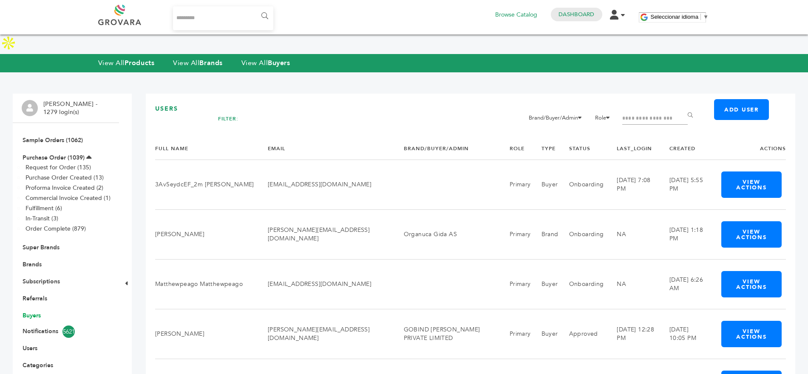
click at [31, 311] on link "Buyers" at bounding box center [32, 315] width 18 height 8
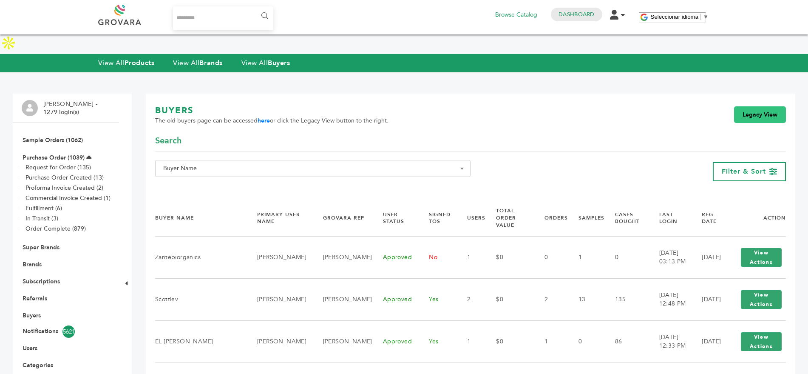
click at [765, 106] on link "Legacy View" at bounding box center [760, 114] width 52 height 17
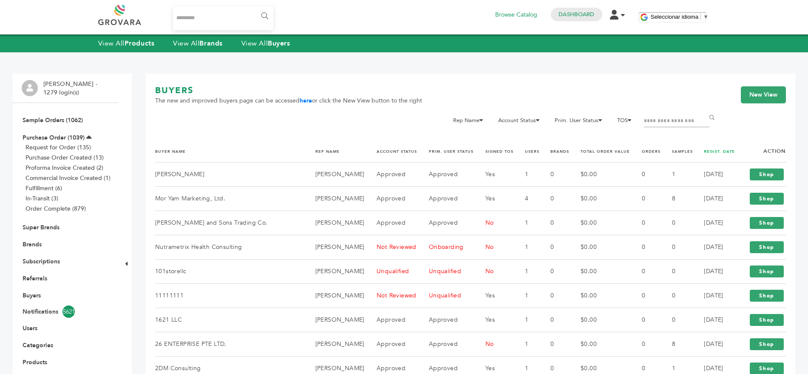
click at [707, 150] on link "REGIST. DATE" at bounding box center [719, 151] width 31 height 5
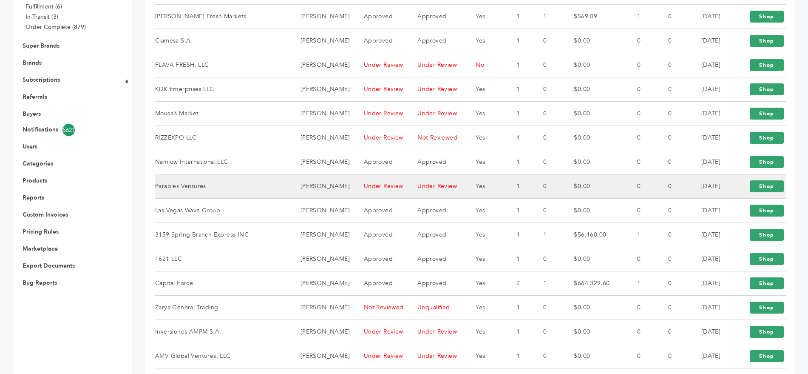
scroll to position [205, 0]
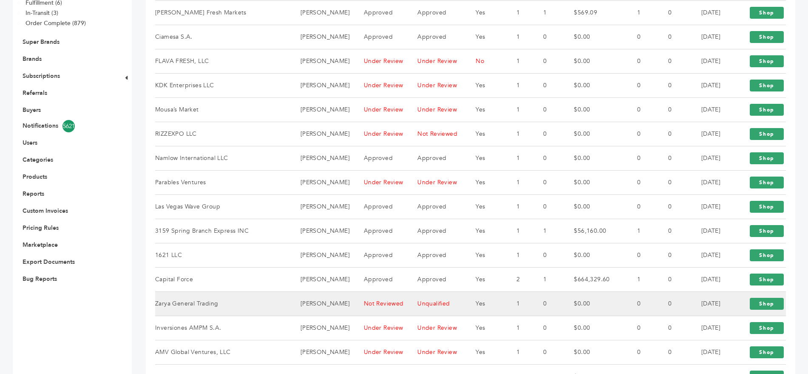
click at [211, 291] on td "Zarya General Trading" at bounding box center [222, 303] width 135 height 24
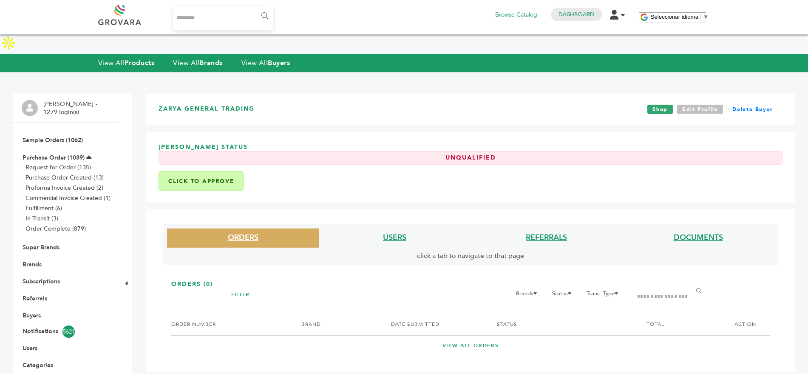
click at [705, 105] on link "Edit Profile" at bounding box center [700, 109] width 46 height 9
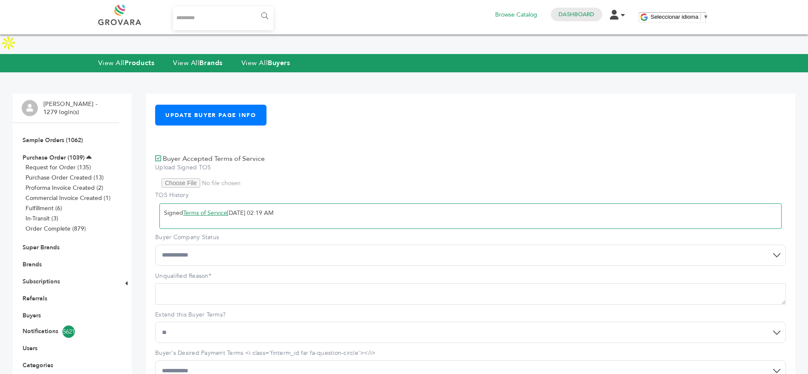
click at [187, 244] on select "**********" at bounding box center [470, 254] width 631 height 21
select select "*"
click at [155, 244] on select "**********" at bounding box center [470, 254] width 631 height 21
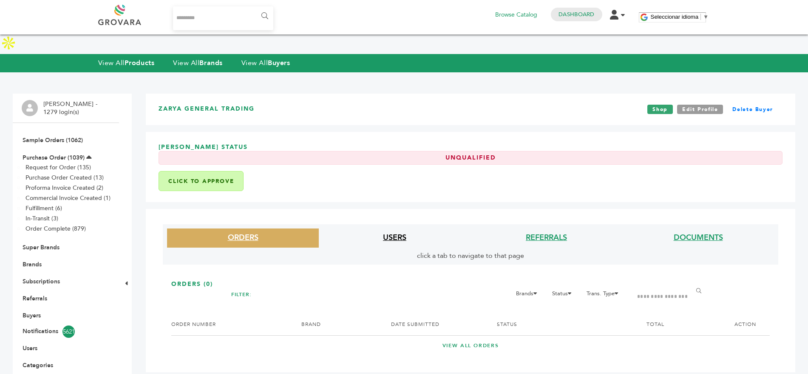
click at [397, 232] on link "USERS" at bounding box center [394, 237] width 23 height 11
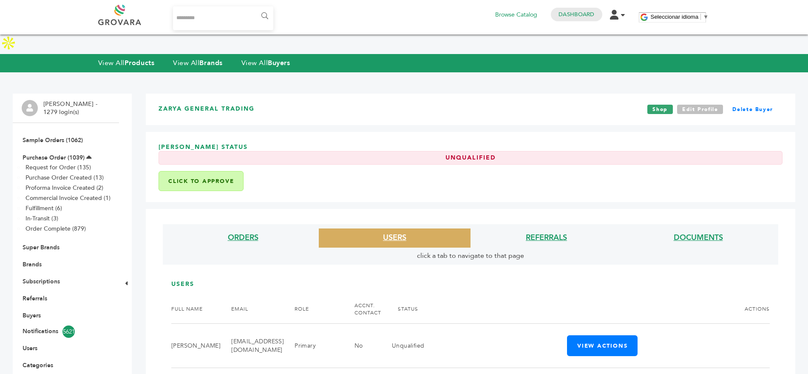
click at [694, 105] on link "Edit Profile" at bounding box center [700, 109] width 46 height 9
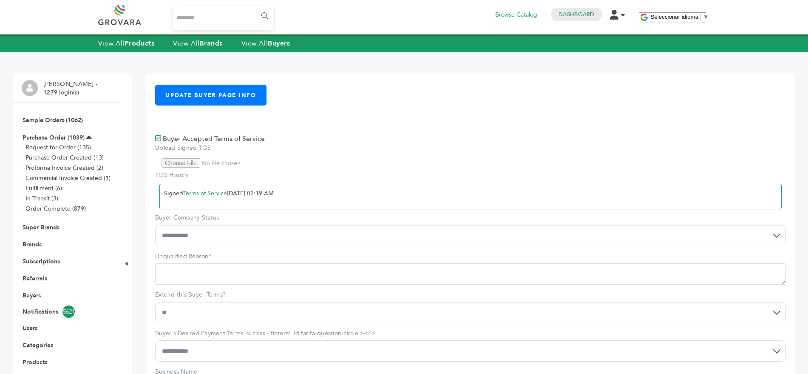
click at [224, 235] on select "**********" at bounding box center [470, 235] width 631 height 21
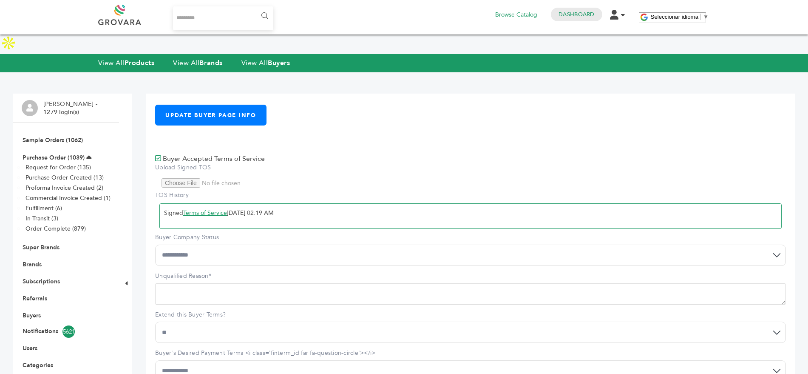
select select "*"
click at [155, 244] on select "**********" at bounding box center [470, 254] width 631 height 21
click at [197, 283] on textarea "Unqualified Reason*" at bounding box center [470, 293] width 631 height 21
